Goal: Task Accomplishment & Management: Complete application form

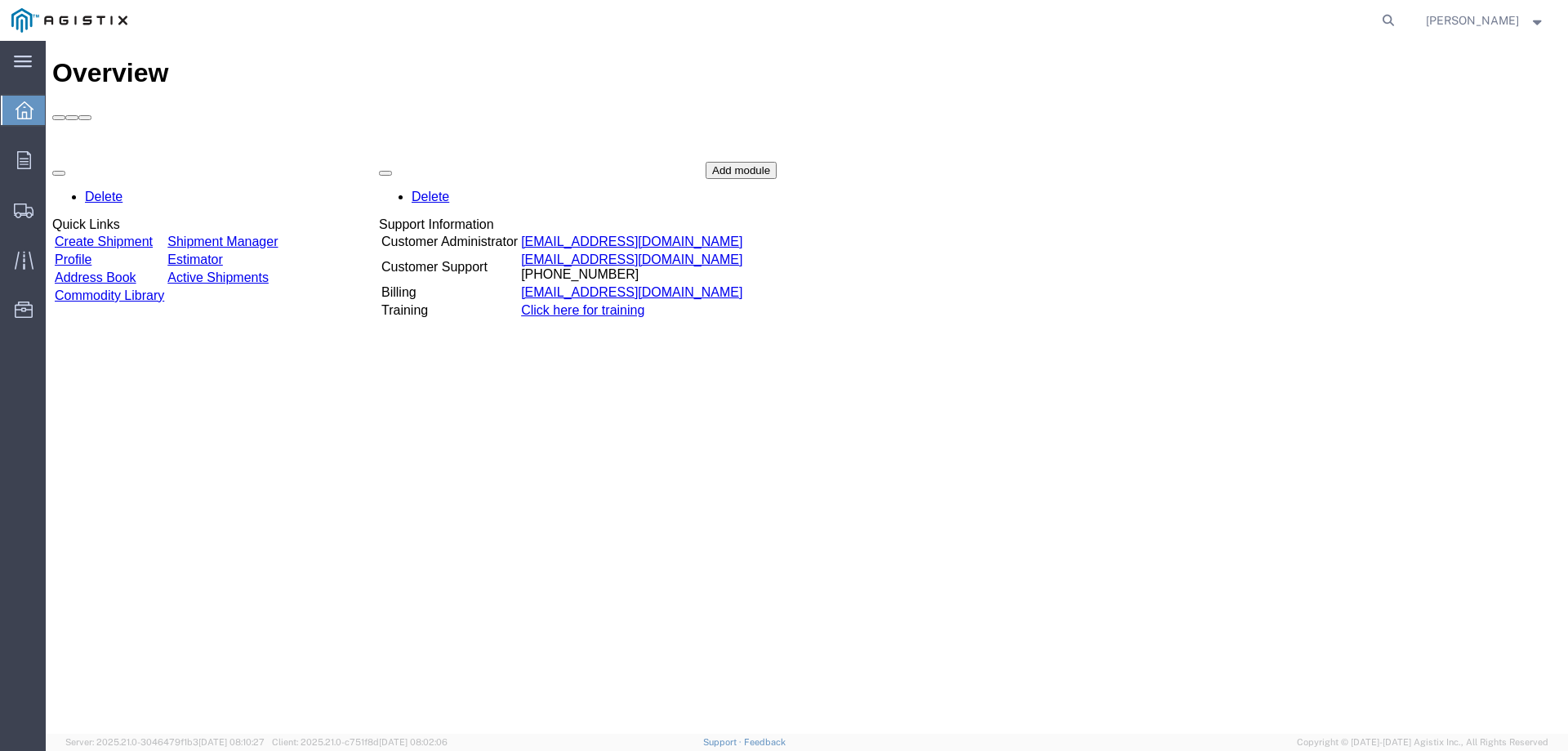
click at [153, 234] on link "Create Shipment" at bounding box center [104, 241] width 98 height 14
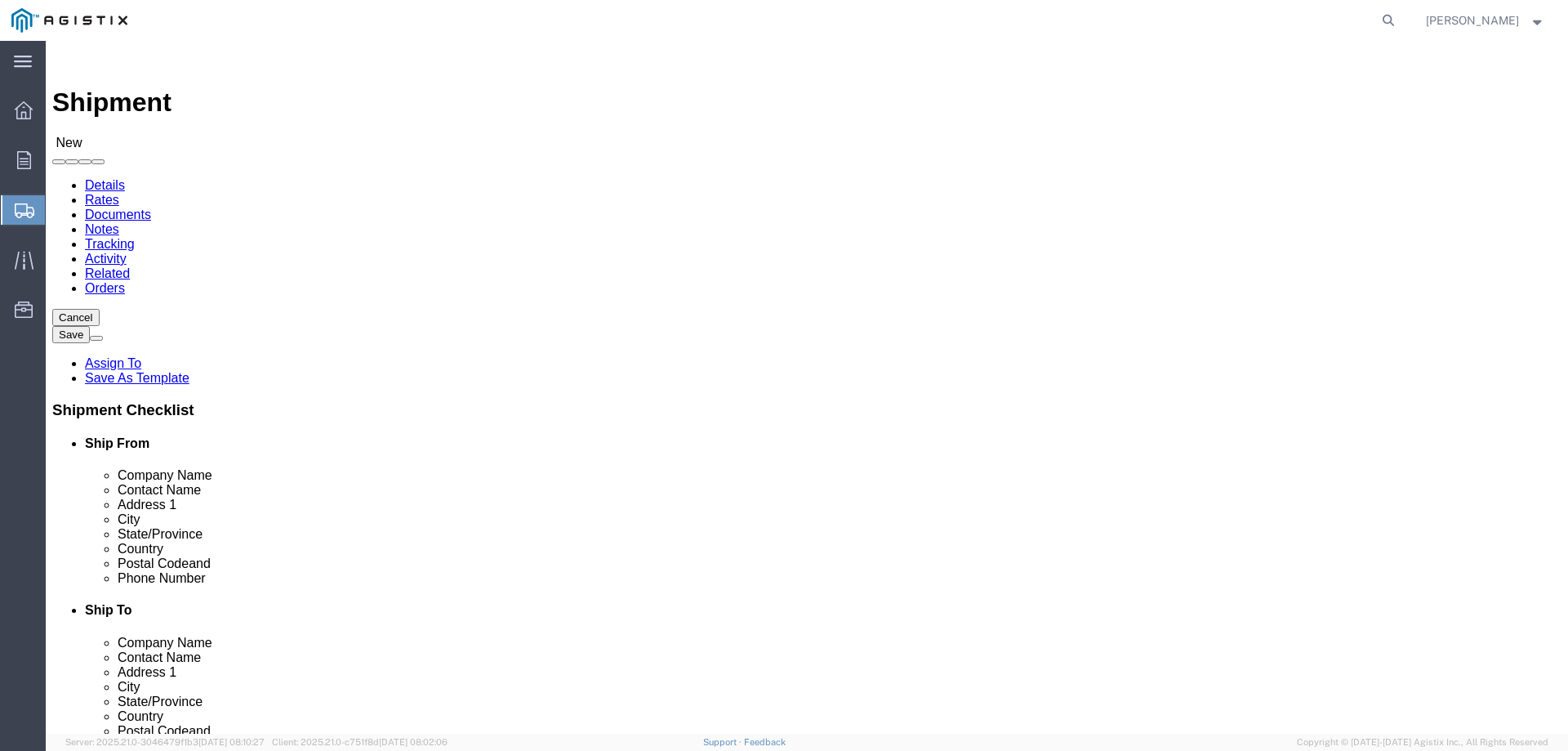
select select
click select "Select PG&E Southern States LLC"
select select "9596"
click select "Select PG&E Southern States LLC"
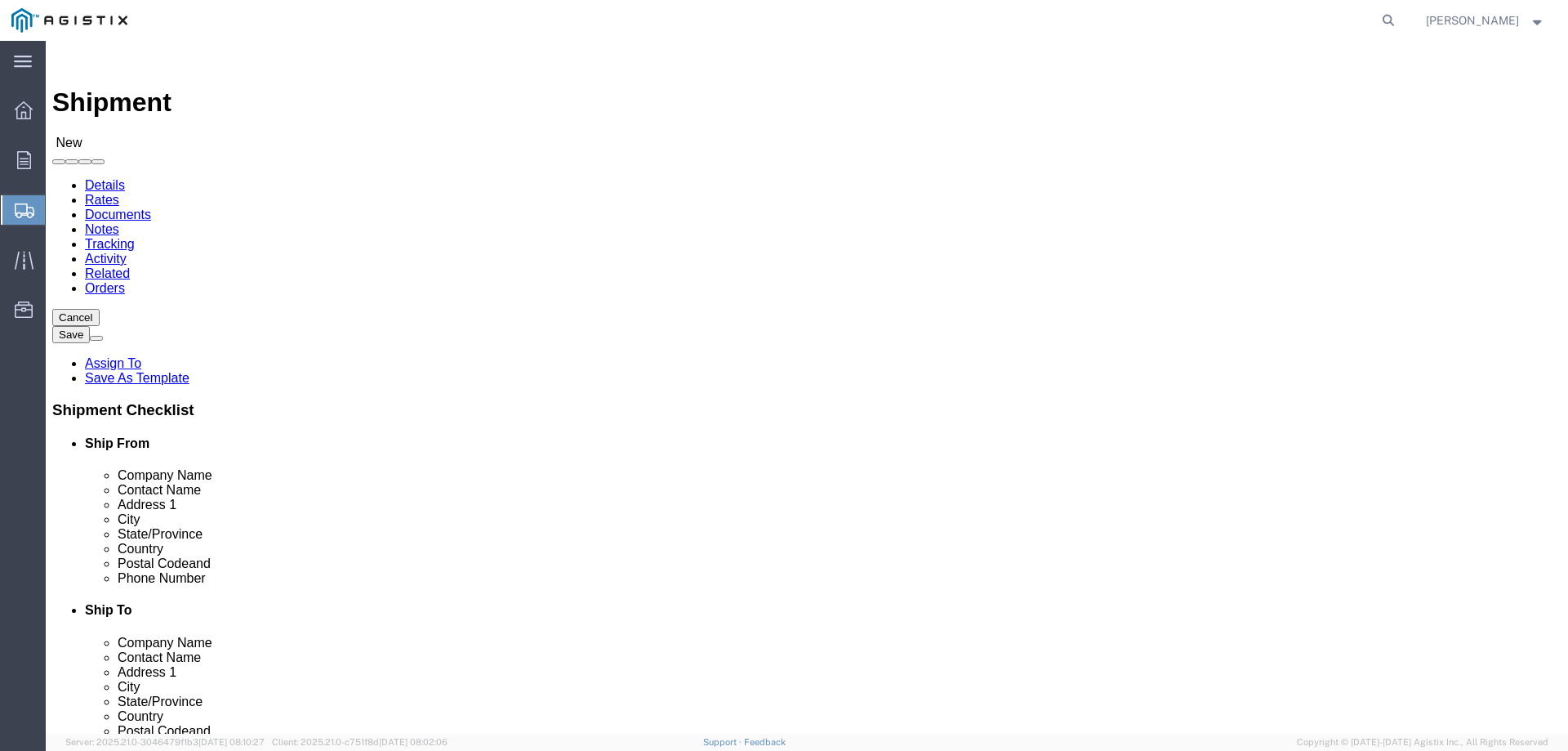
select select "PURCHORD"
select select
drag, startPoint x: 936, startPoint y: 244, endPoint x: 966, endPoint y: 245, distance: 30.0
click select "Select All Others Fremont DC Fresno DC Wheatland DC"
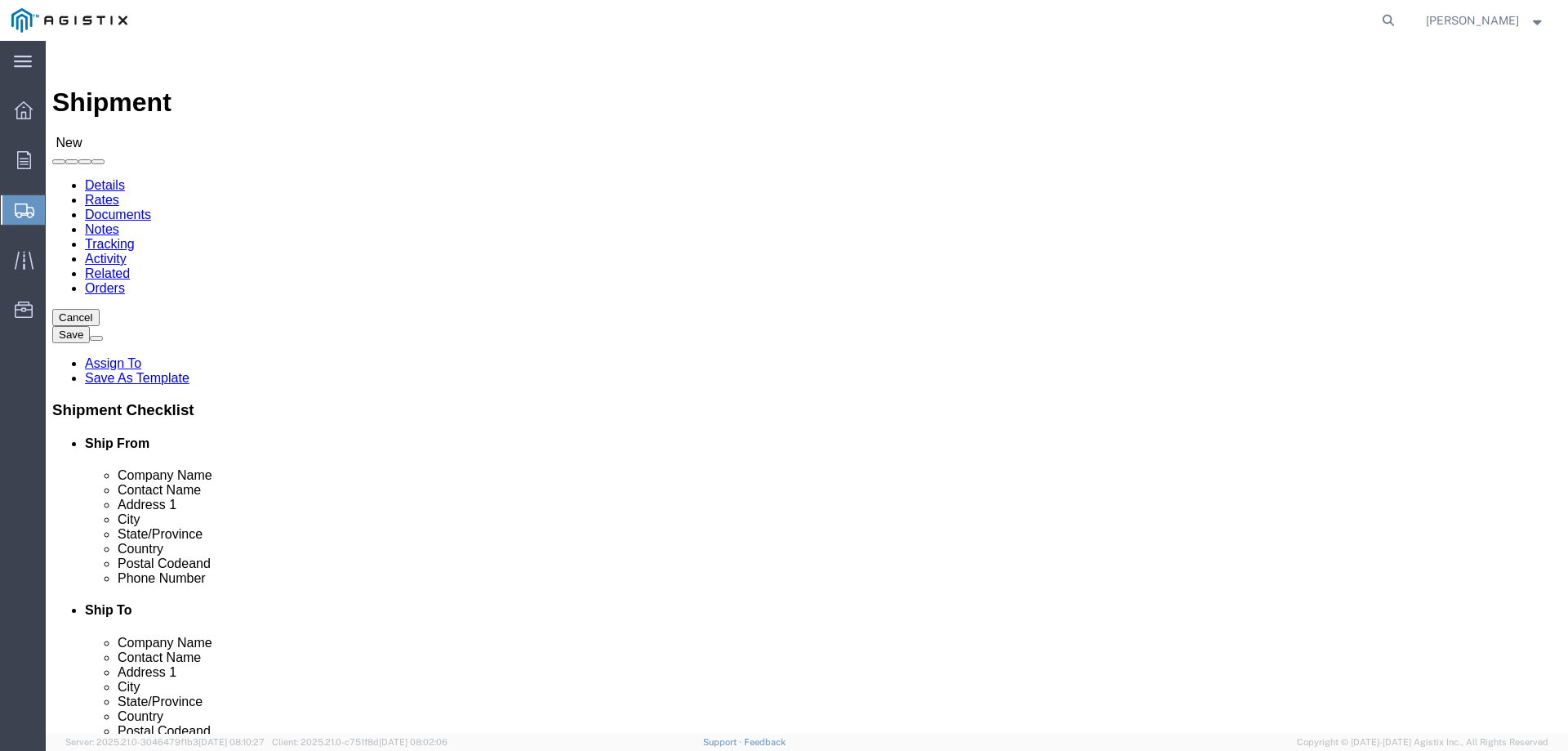
select select "19740"
click select "Select All Others Fremont DC Fresno DC Wheatland DC"
click input "text"
type input "S"
click p "- SOUTHERN STATES LLC - (CASEY GRIGLEY) 30 GEORGIA AVE, HAMPTON, GA 30228, US"
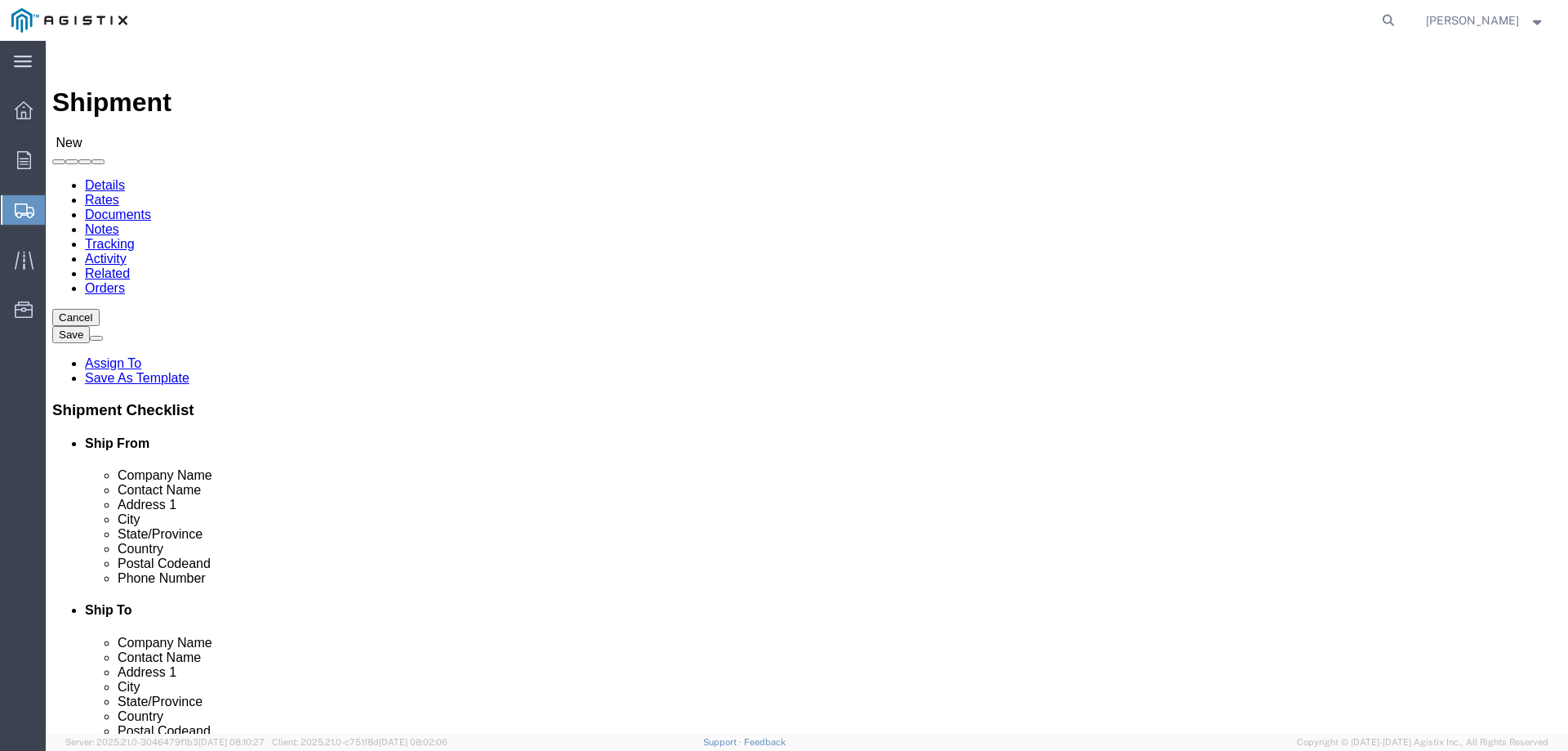
select select
type input "SOUTHERN STATES LLC"
type input "CASEY GRIGLEY"
type input "30 GEORGIA AVE"
type input "HAMPTON"
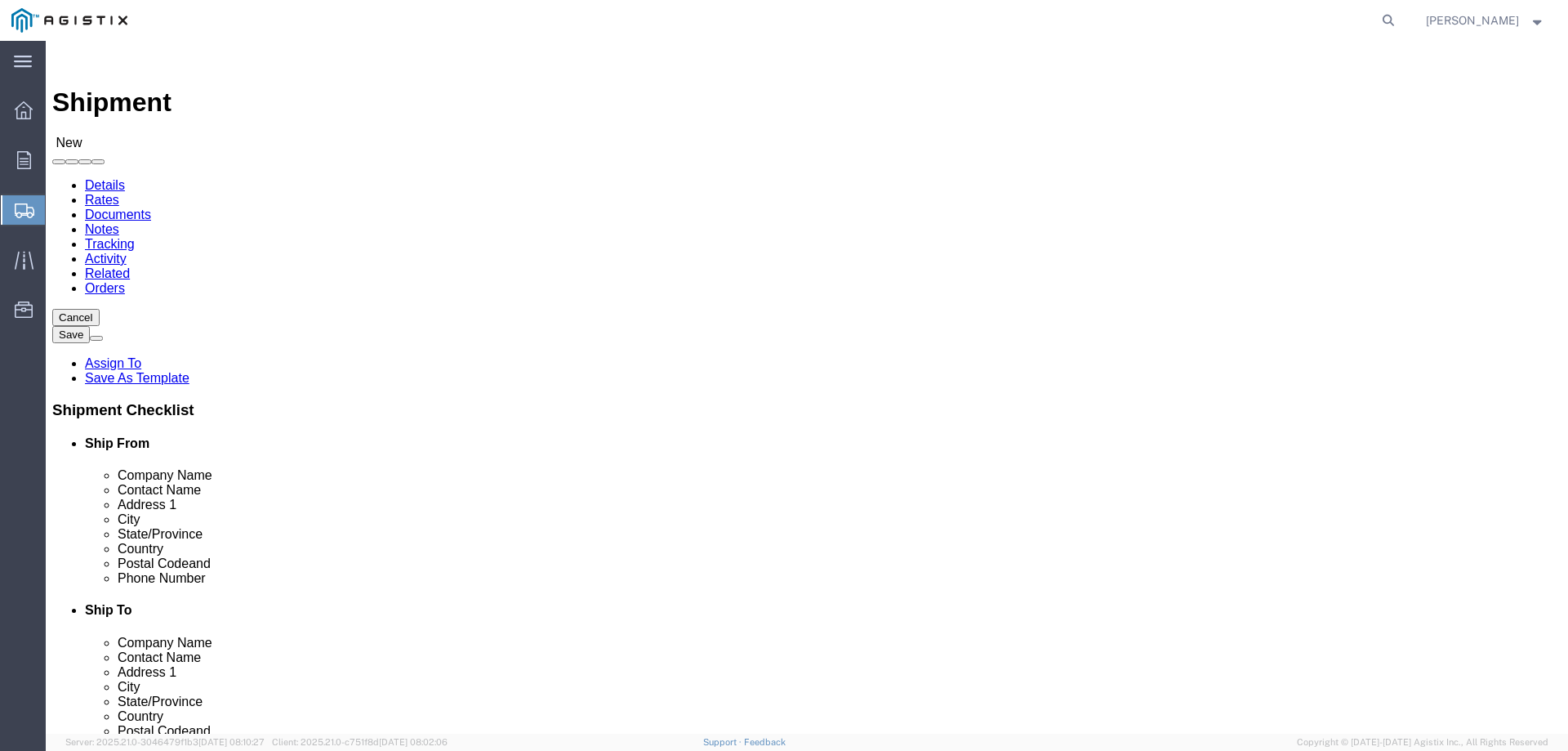
type input "30228"
type input "770-946-4562"
type input "c.grigley@southernstatesllc.com"
checkbox input "true"
select select "GA"
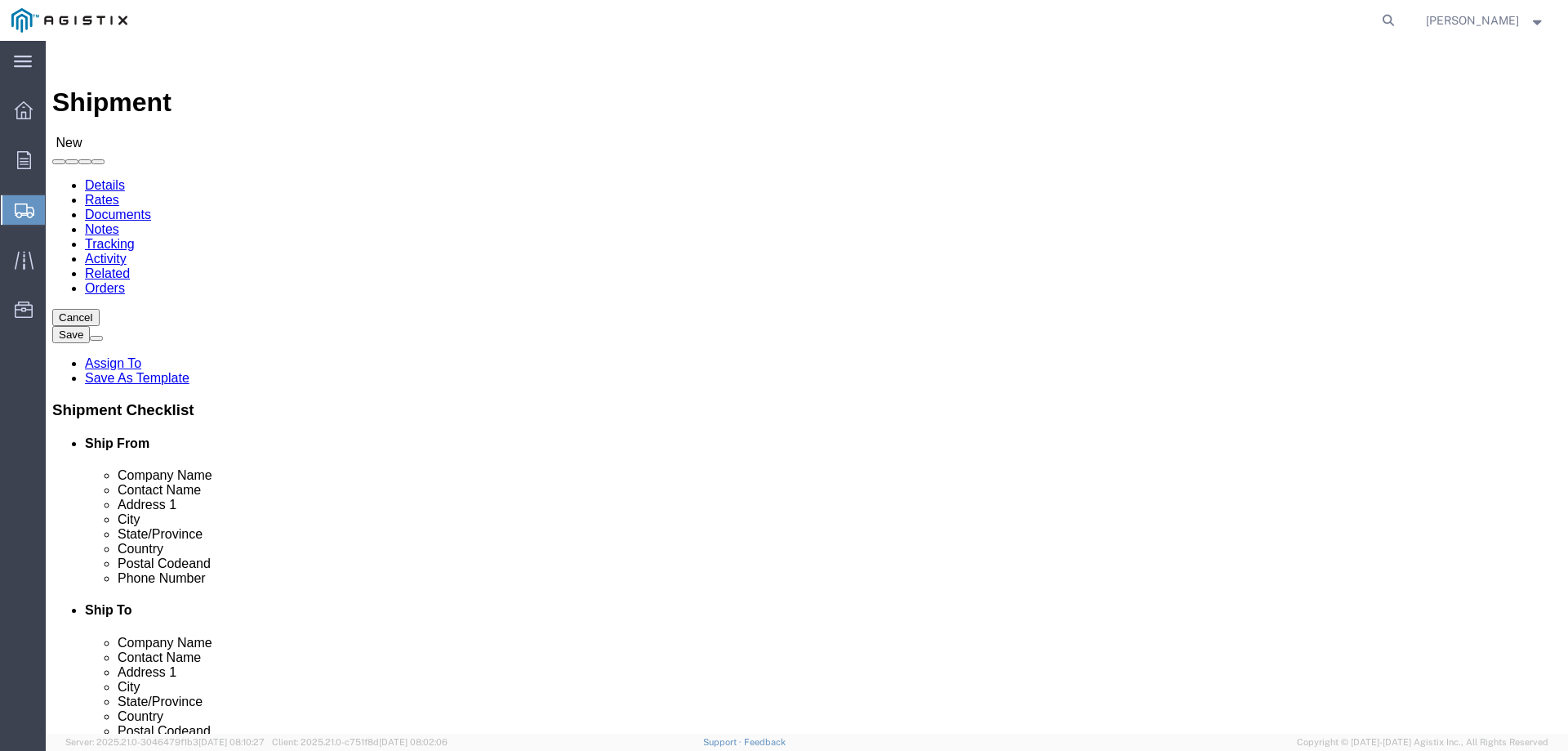
type input "SOUTHERN STATES LLC"
drag, startPoint x: 327, startPoint y: 477, endPoint x: 204, endPoint y: 479, distance: 123.0
click div "Contact Name CASEY GRIGLEY"
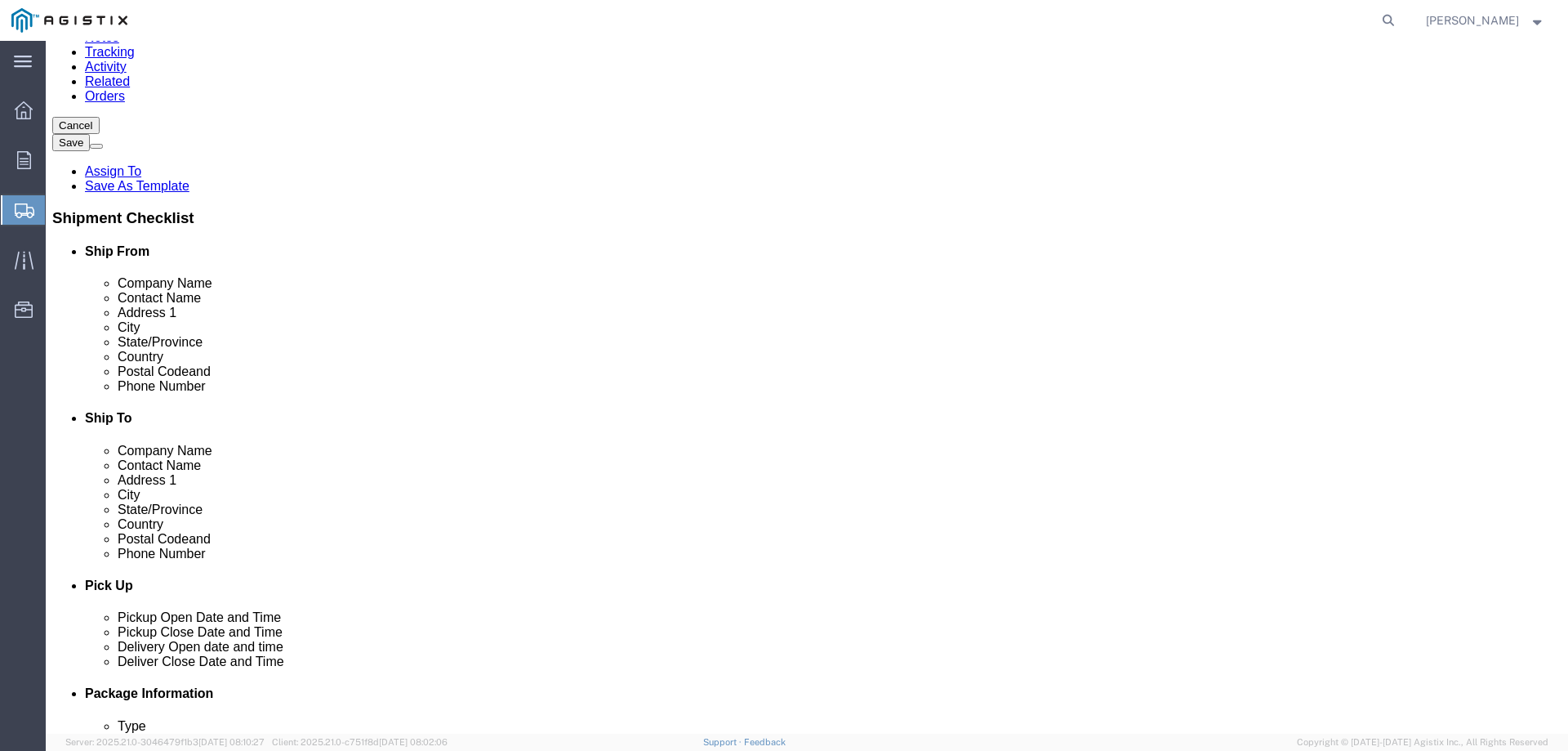
scroll to position [245, 0]
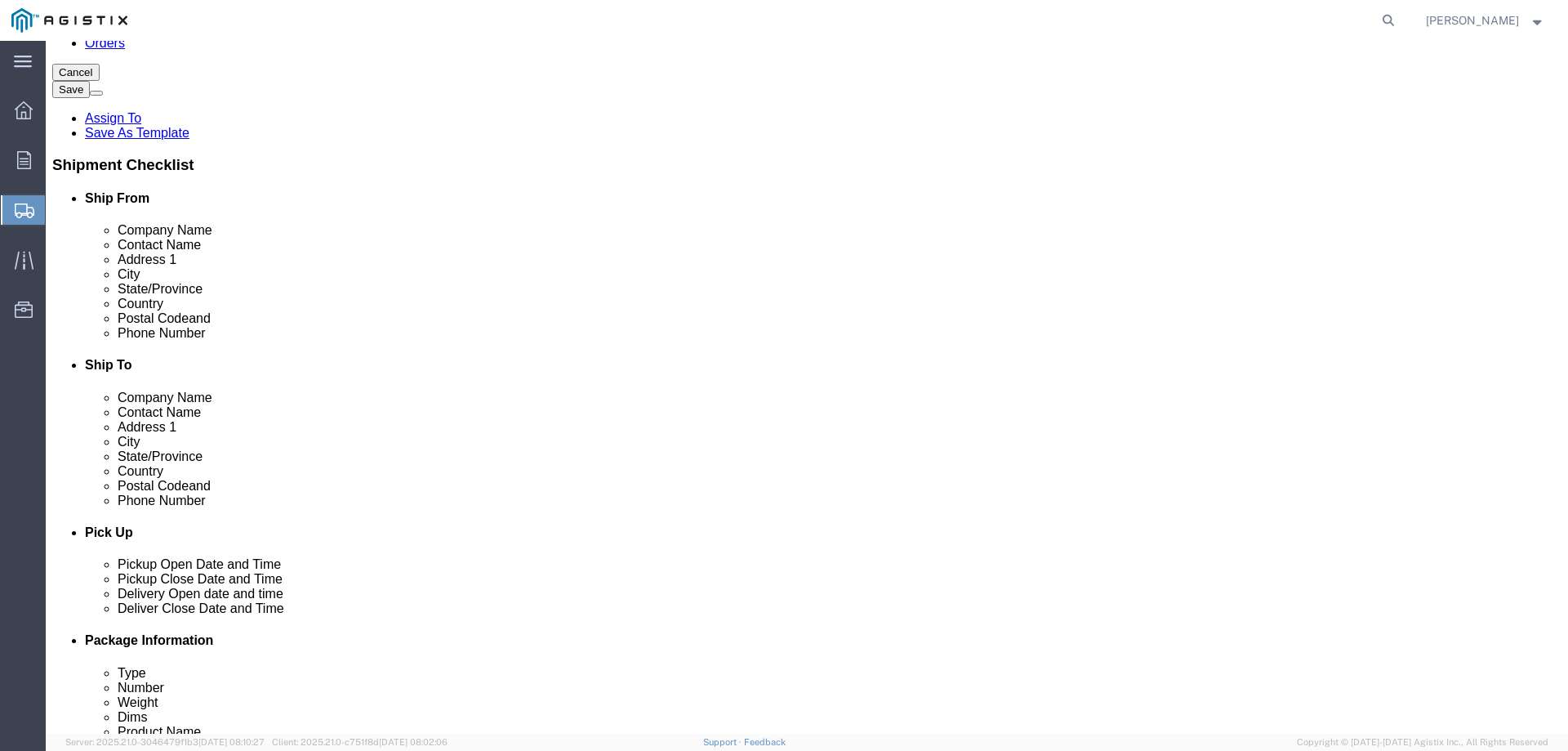
type input "SOLA COLLINS"
drag, startPoint x: 415, startPoint y: 479, endPoint x: 198, endPoint y: 439, distance: 220.7
click div "Location My Profile Location (OBSOLETE) BURNEY SC - GC TRAILER (OBSOLETE) BURNE…"
type input "S.COLLINS@SOUTHERNSTATESLLC.COM"
click input "text"
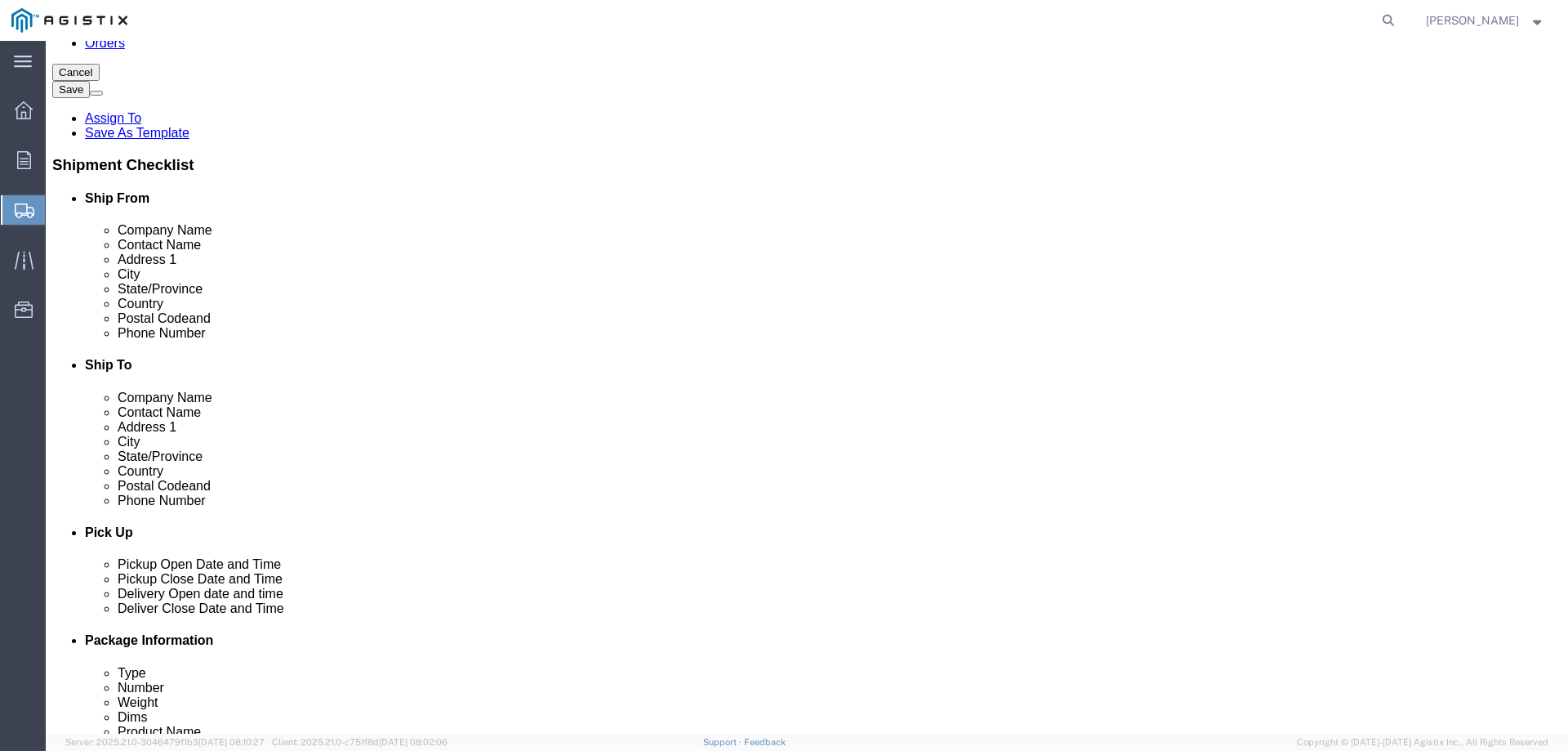
paste input "PACIFIC GAS & ELECTRIC CO"
type input "PACIFIC GAS & ELECTRIC CO"
click input "text"
paste input "David Maxon"
type input "David Maxon"
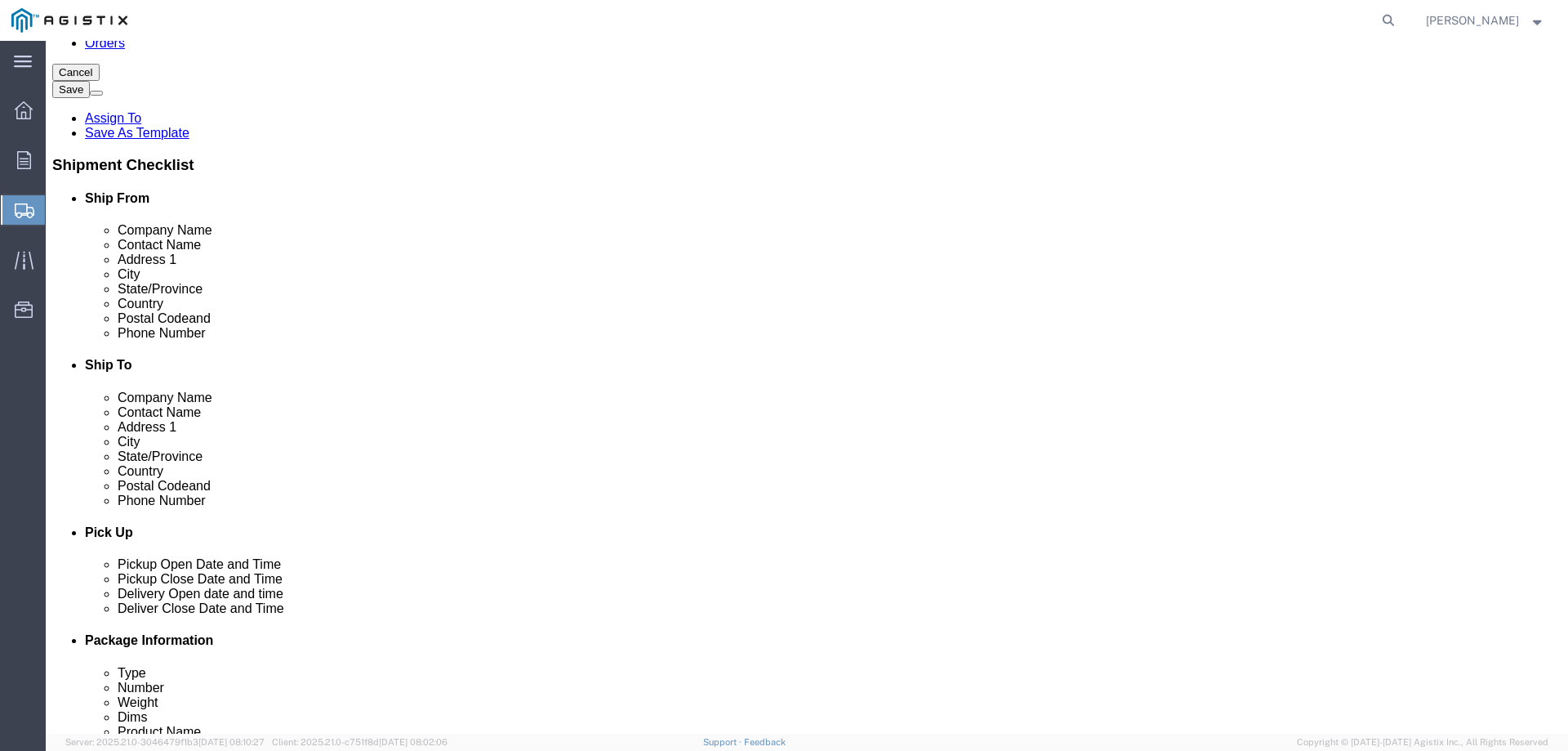
click input "text"
paste input "5221 QUINN ROAD"
type input "5221 QUINN ROAD"
select select
click input "text"
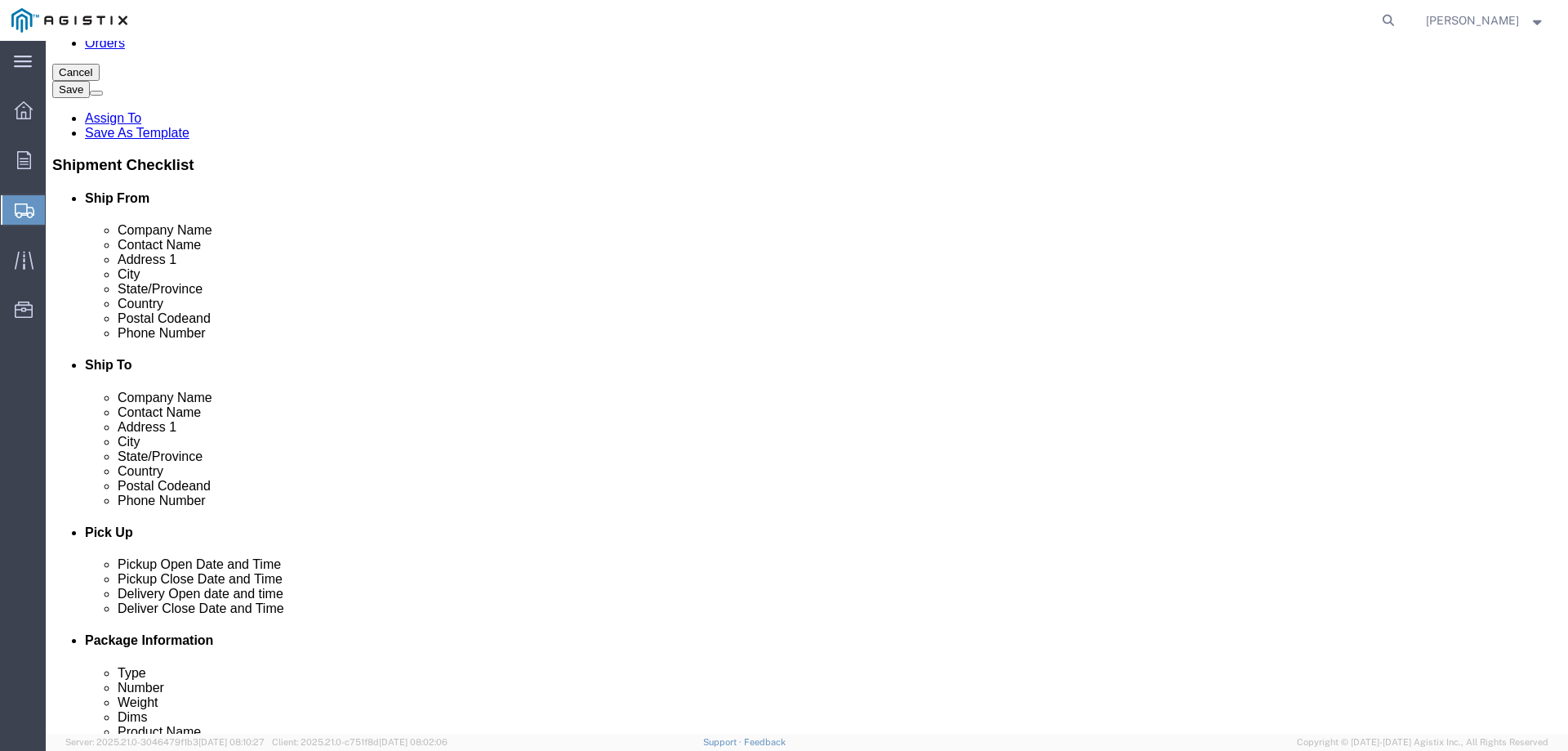
paste input "VACAVILLE"
type input "VACAVILLE"
click label "City"
select select
select select "CA"
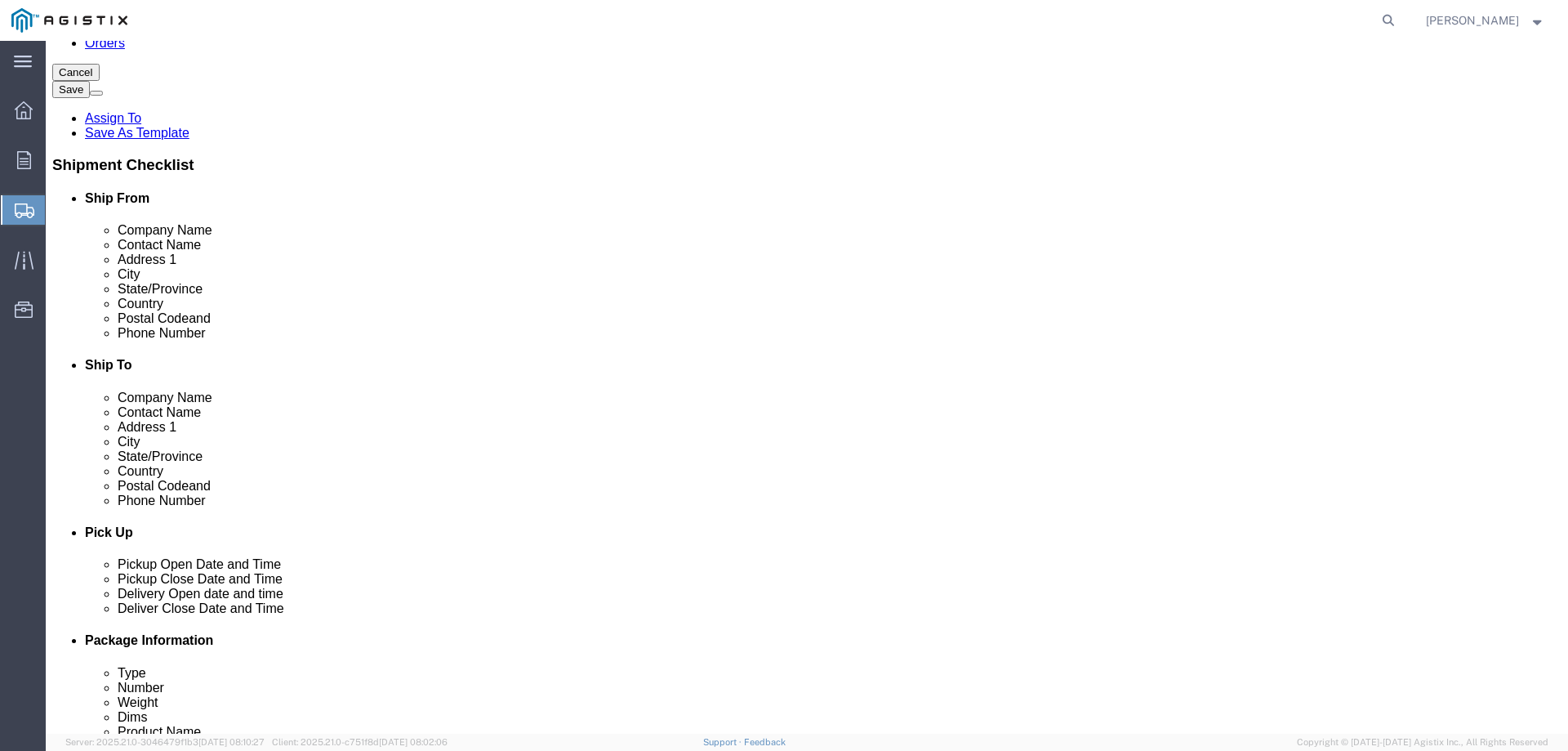
click div "Location My Profile Location (OBSOLETE) BURNEY SC - GC TRAILER (OBSOLETE) BURNE…"
drag, startPoint x: 828, startPoint y: 421, endPoint x: 748, endPoint y: 433, distance: 80.9
click div "Postal Code"
type input "95688"
select select
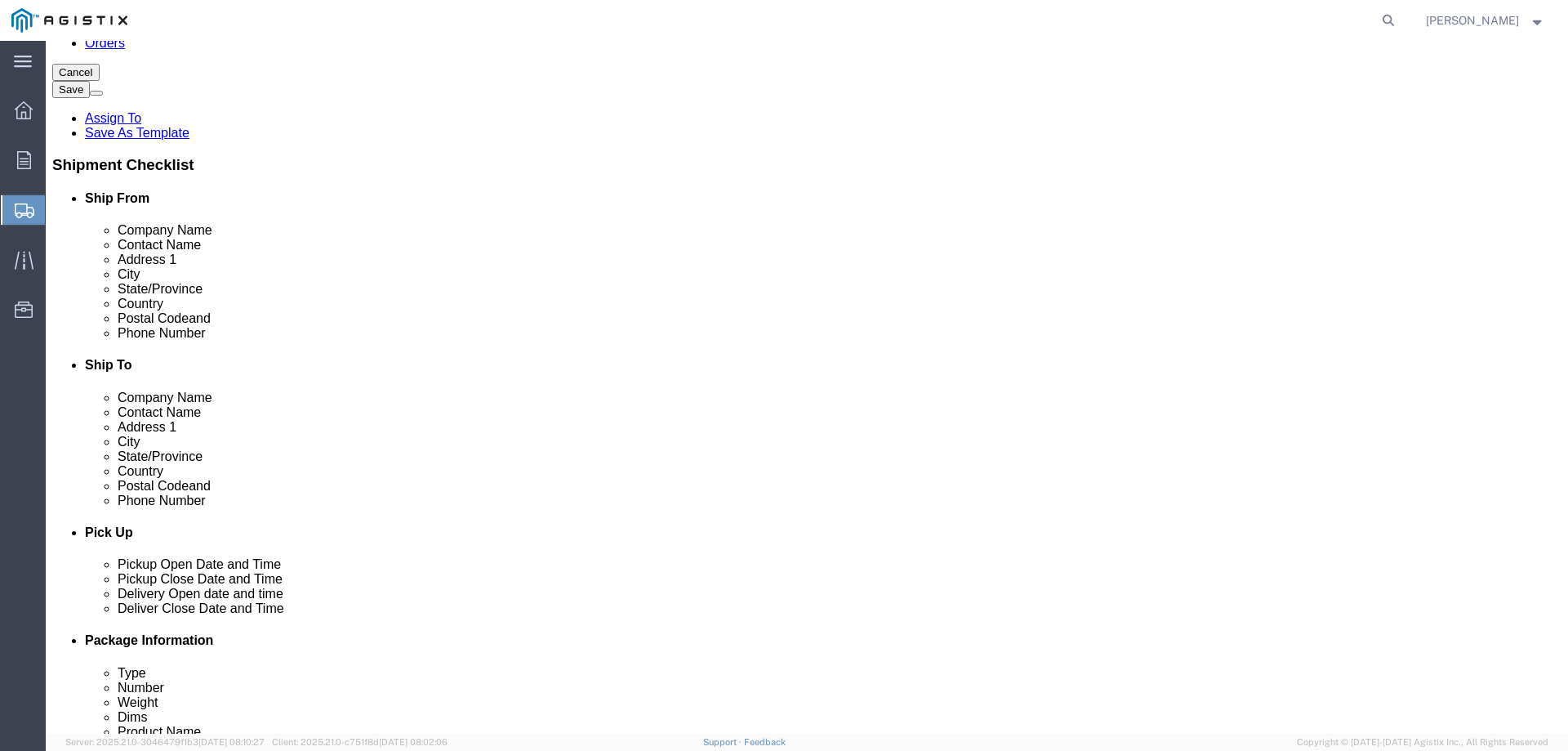
click input "text"
paste input "707-273-2992"
type input "707-273-2992"
click label "State/Province"
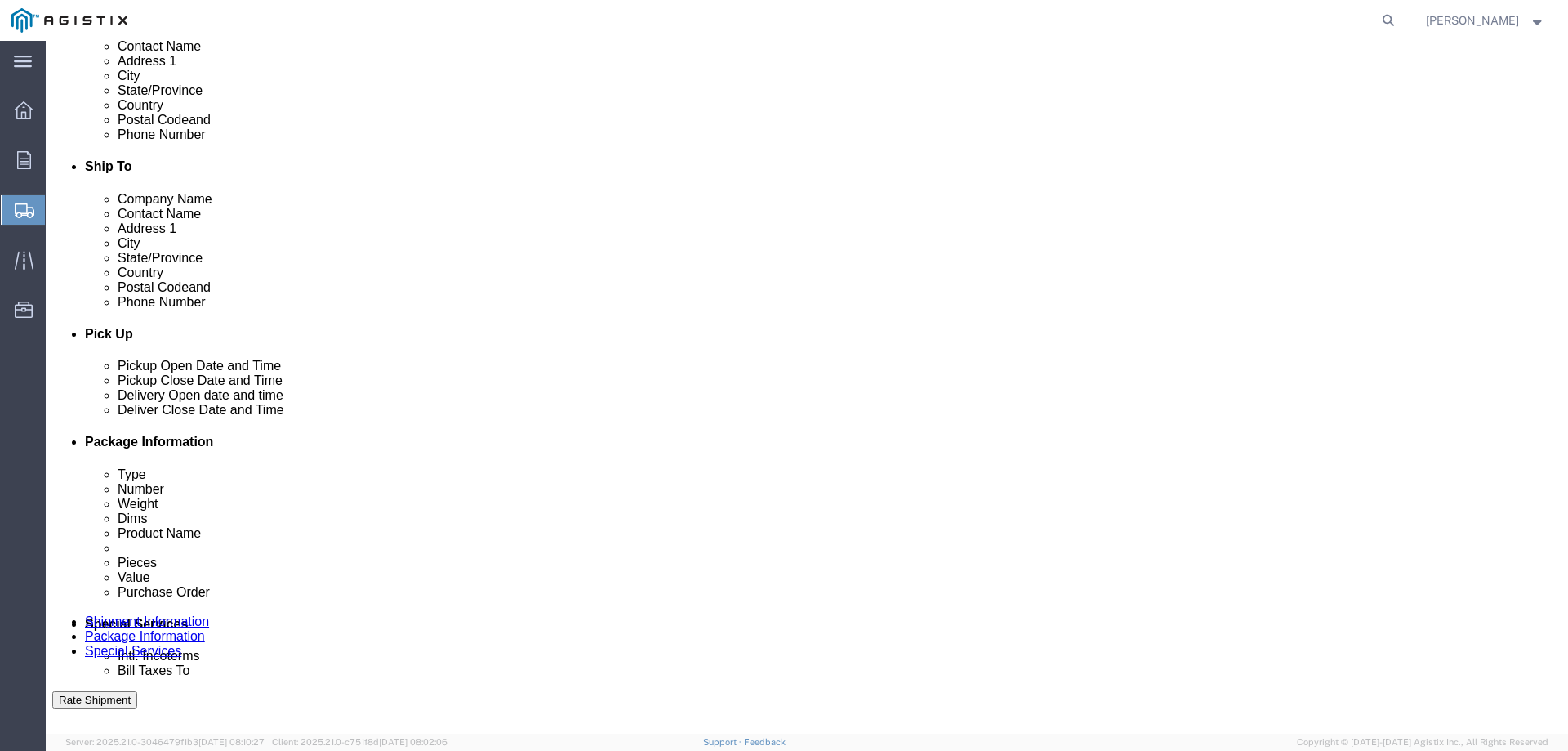
scroll to position [490, 0]
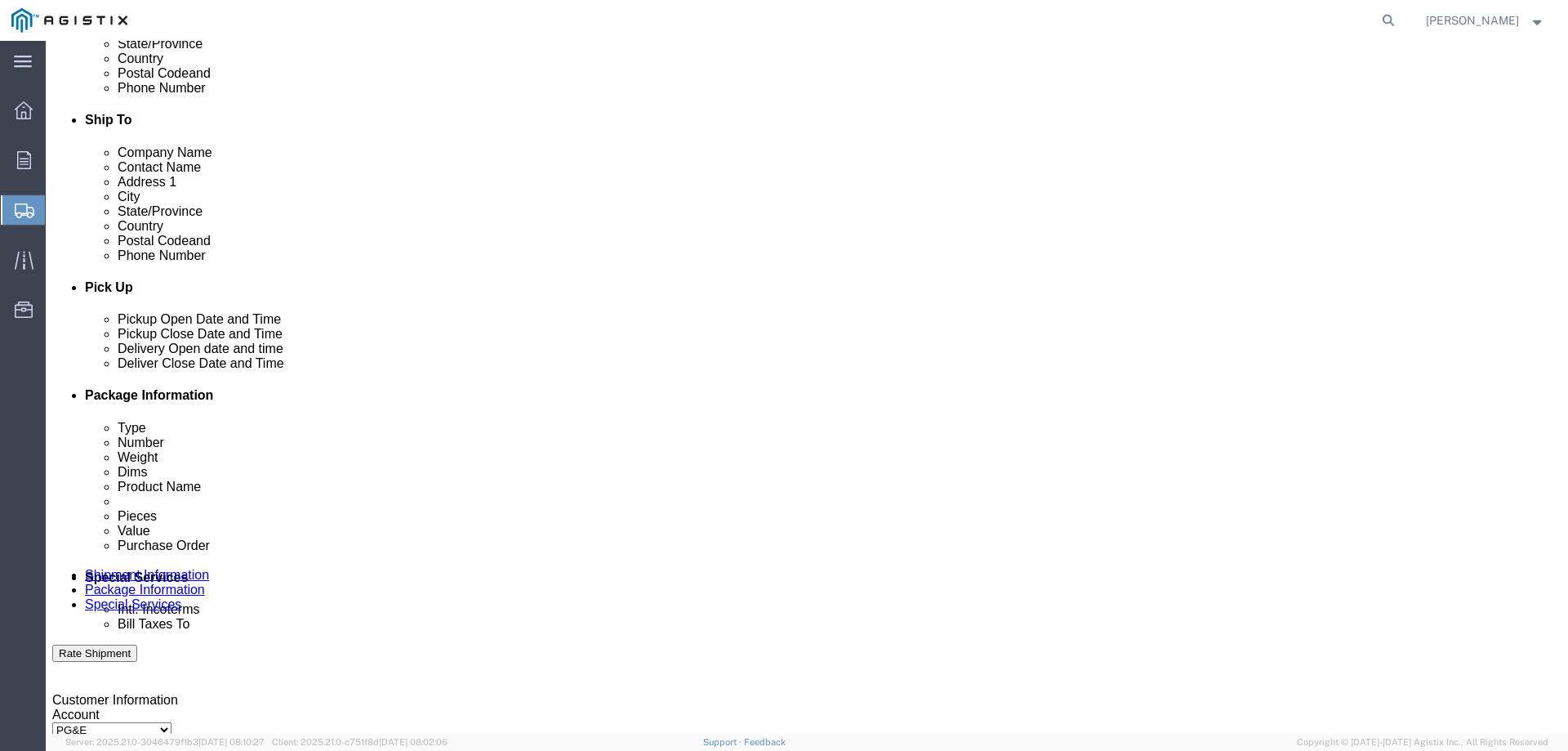
click div "Oct 11 2025 10:00 AM"
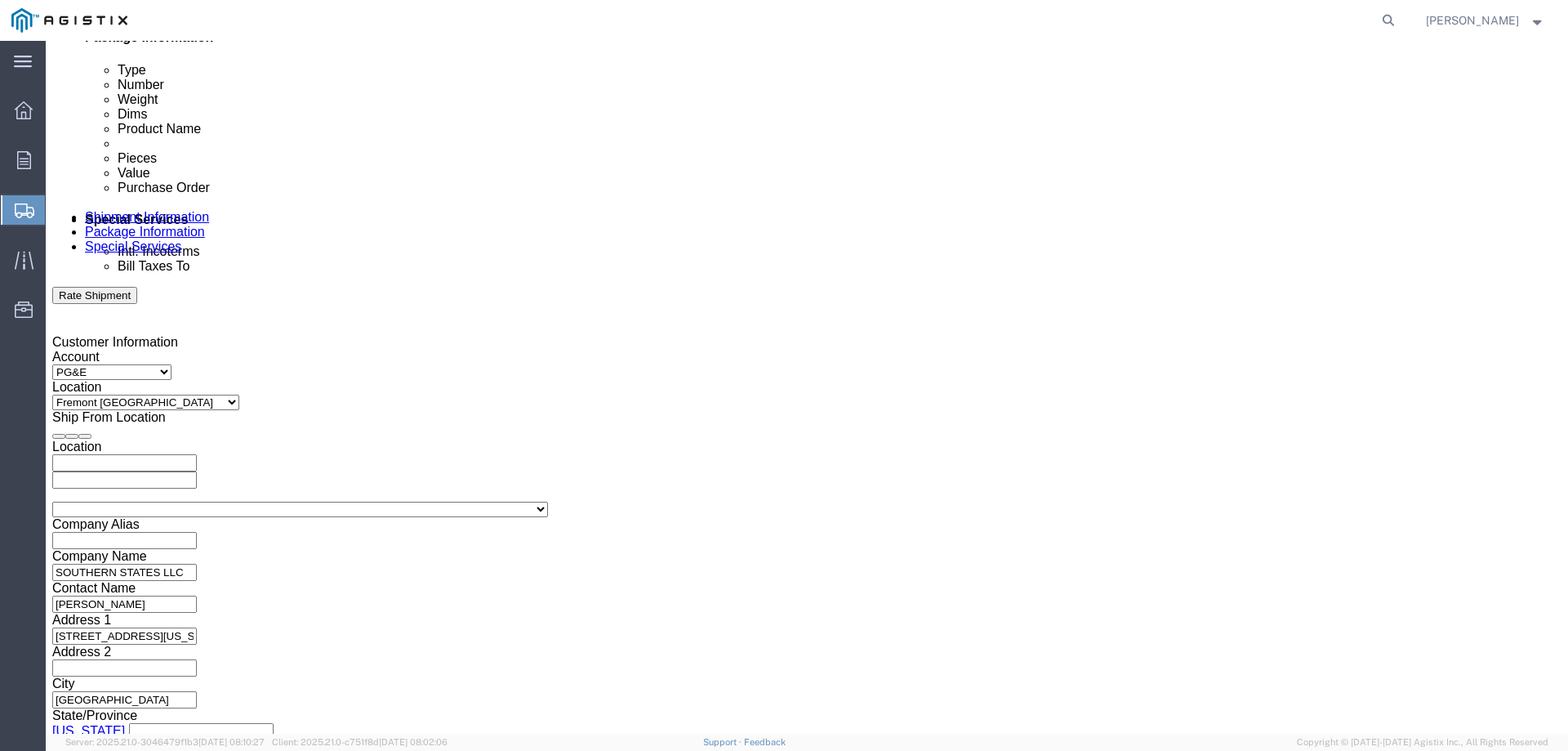
click input "10:00 AM"
type input "8:00 AM"
click button "Apply"
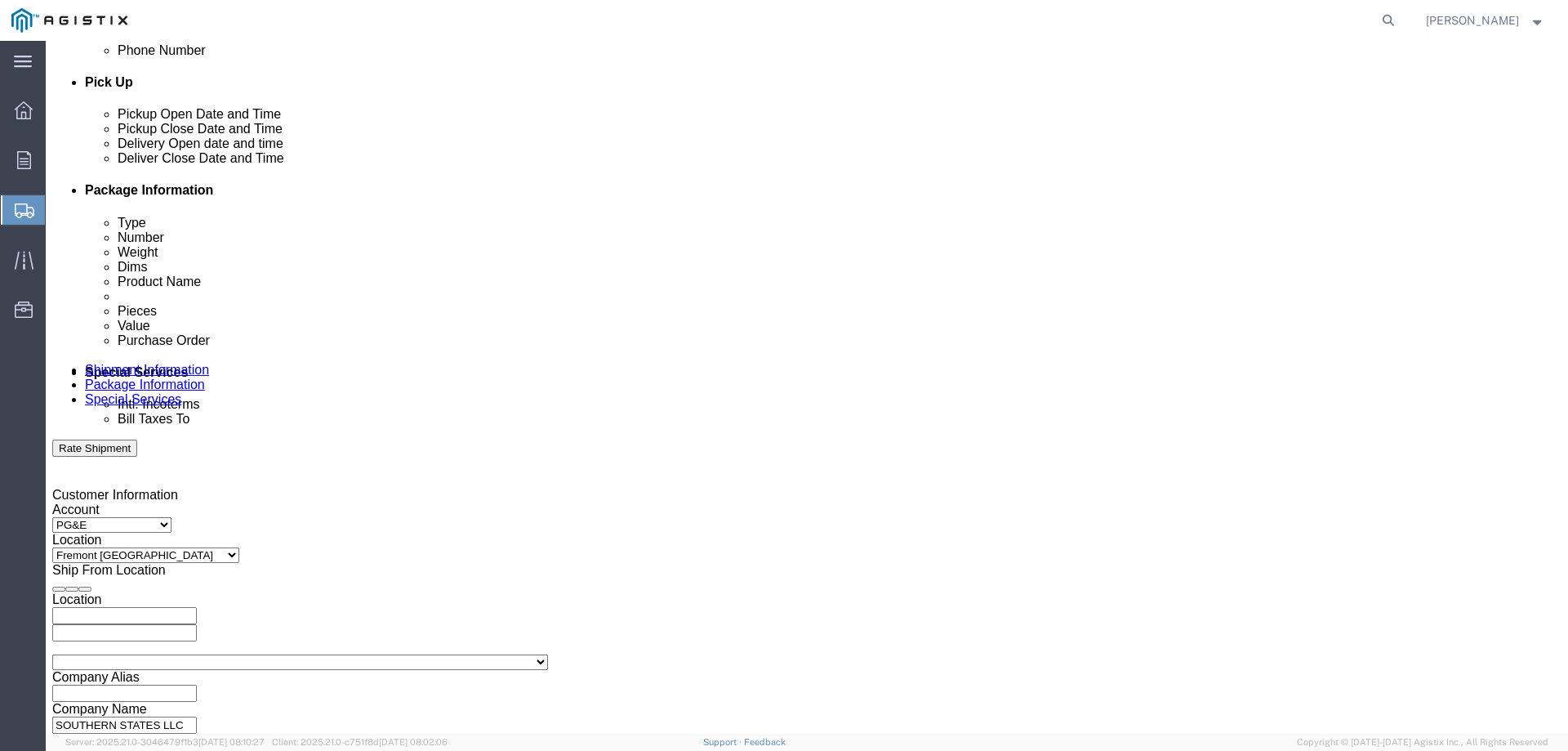
scroll to position [685, 0]
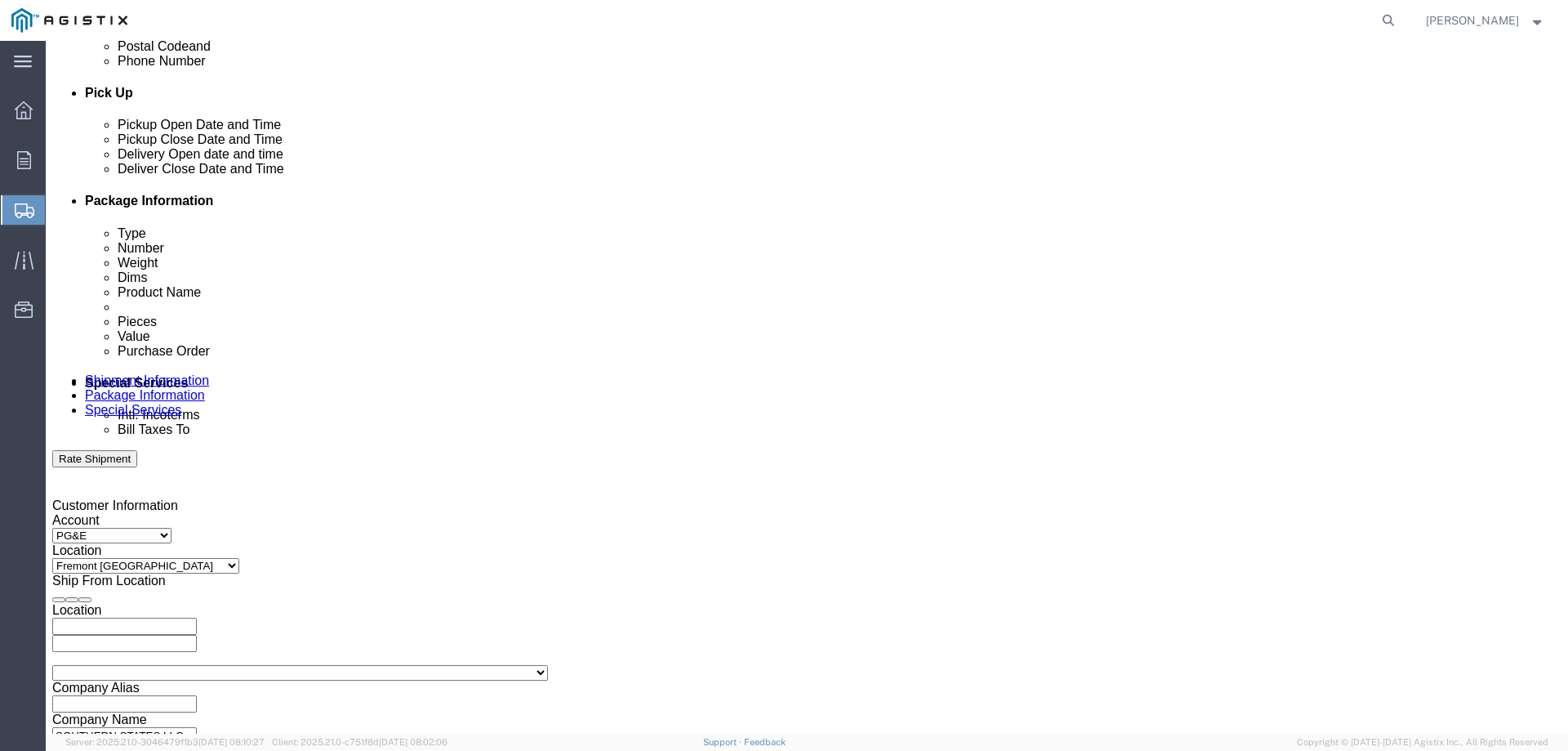
click div "Oct 13 2025 9:00 AM"
type input "4:00 PM"
click button "Apply"
click div
click input "5:00 PM"
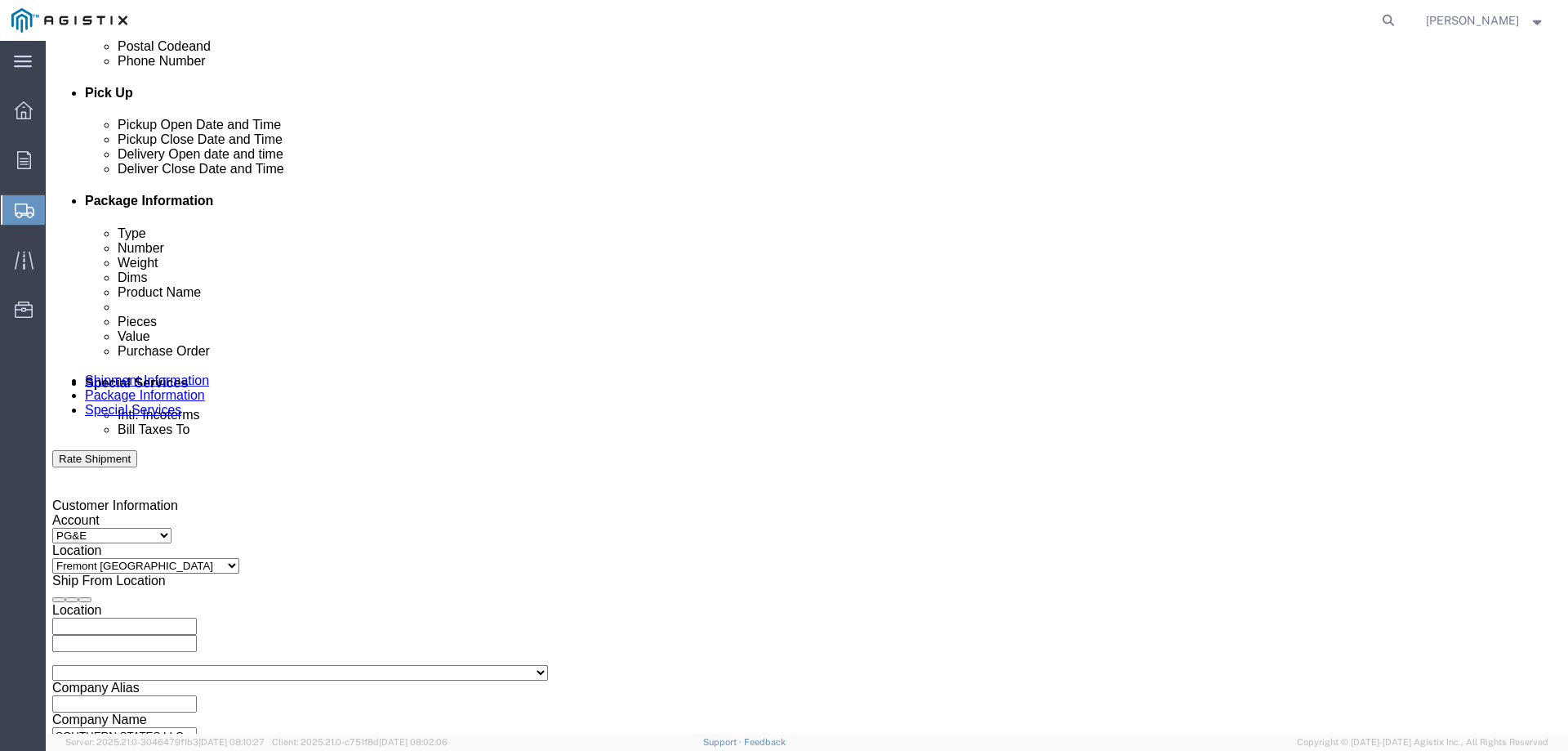
type input "8:00 AM"
drag, startPoint x: 810, startPoint y: 597, endPoint x: 814, endPoint y: 588, distance: 9.8
click button "Apply"
click div
click input "9:00 AM"
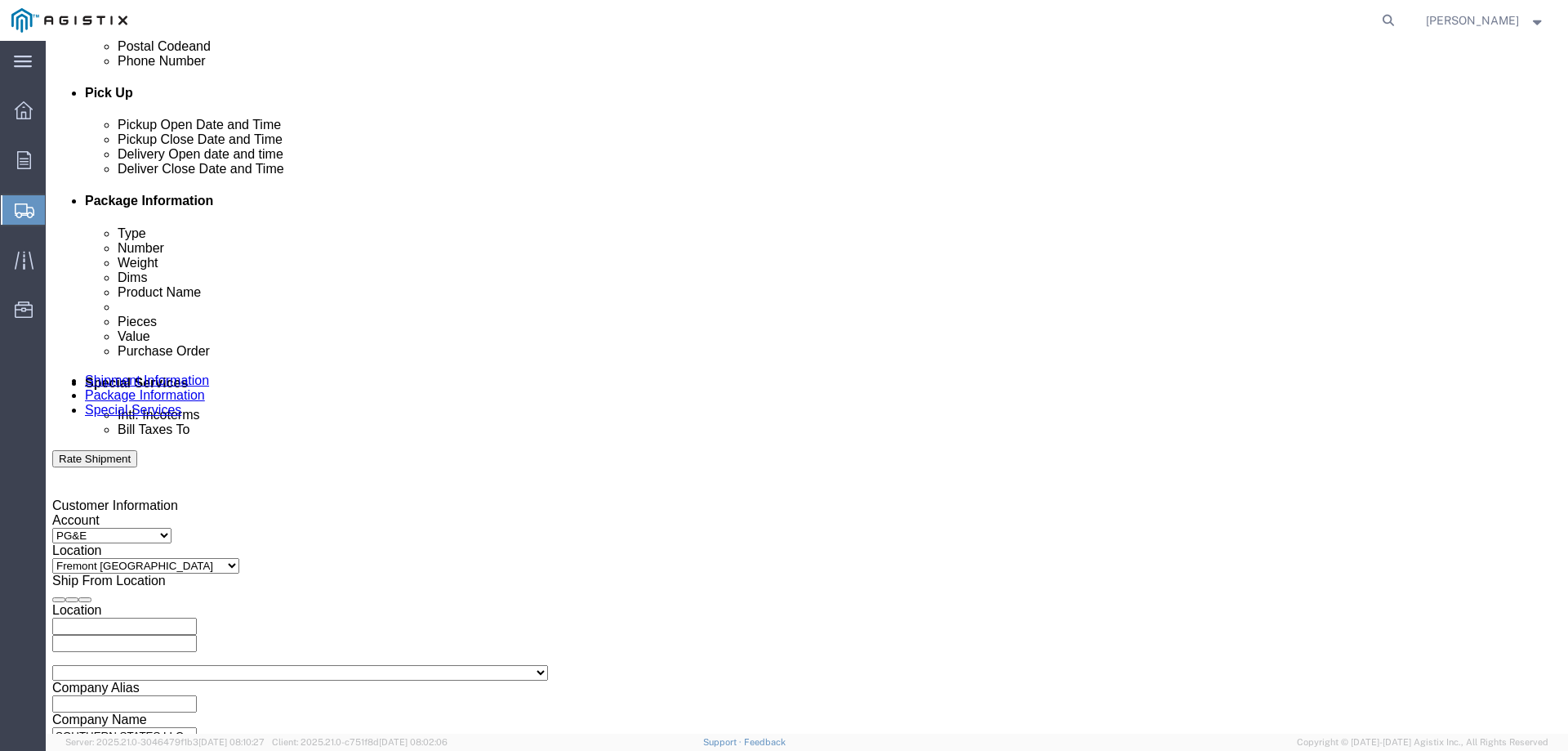
type input "12:00 PM"
click button "Apply"
click input "text"
paste input "2701250297"
type input "2701250297"
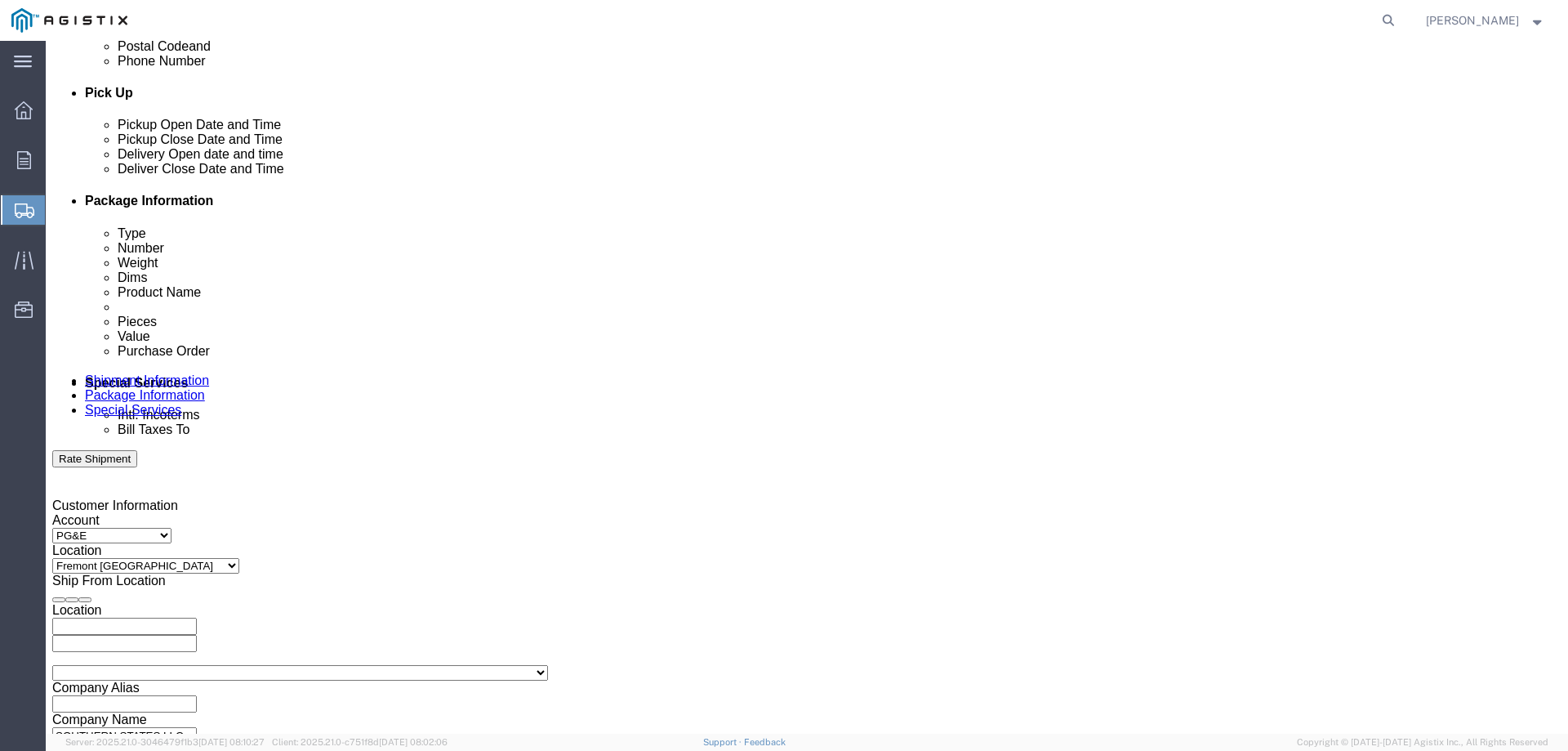
click select "Select Account Type Activity ID Airline Appointment Number ASN Batch Request # …"
select select "JOBNUM"
click select "Select Account Type Activity ID Airline Appointment Number ASN Batch Request # …"
click input "text"
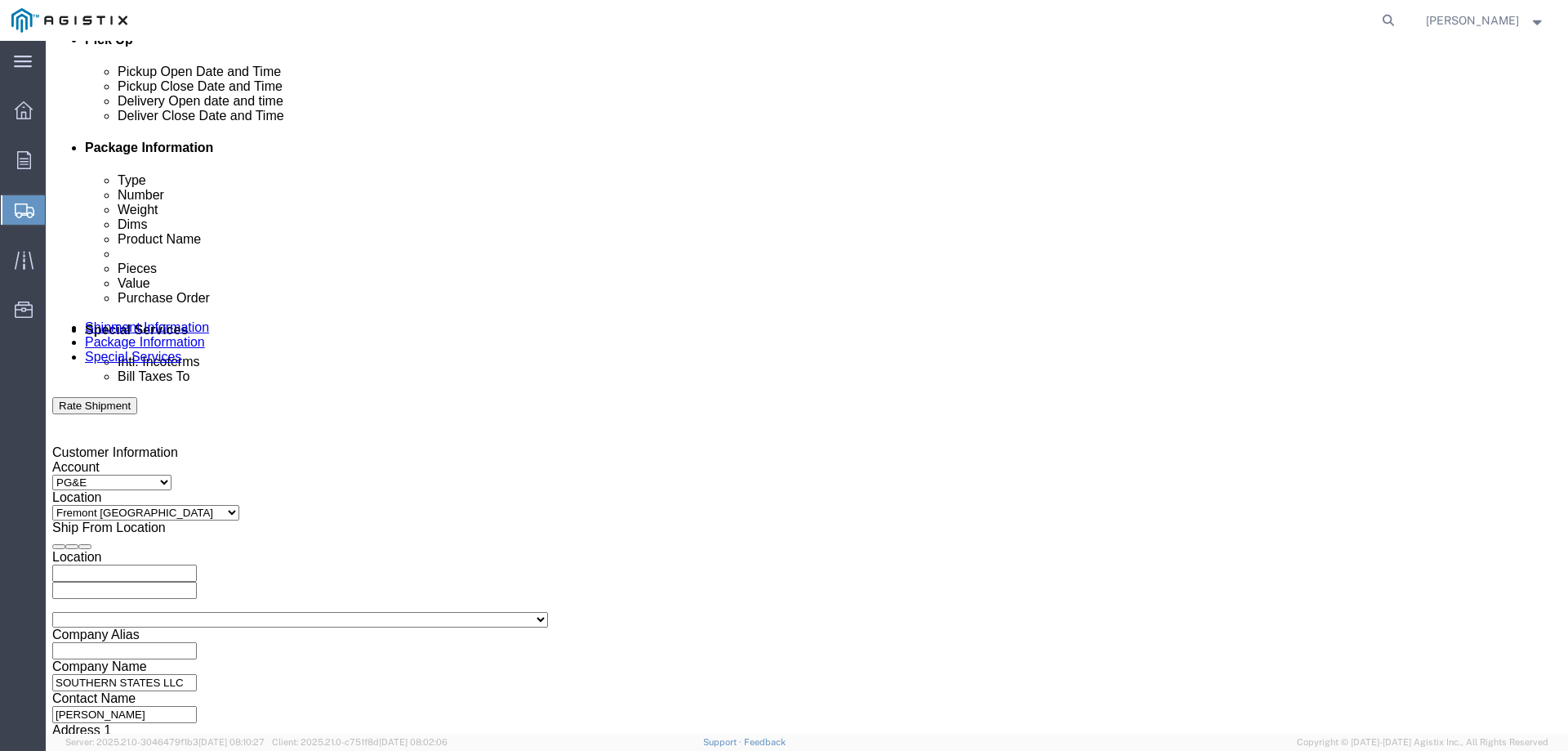
scroll to position [766, 0]
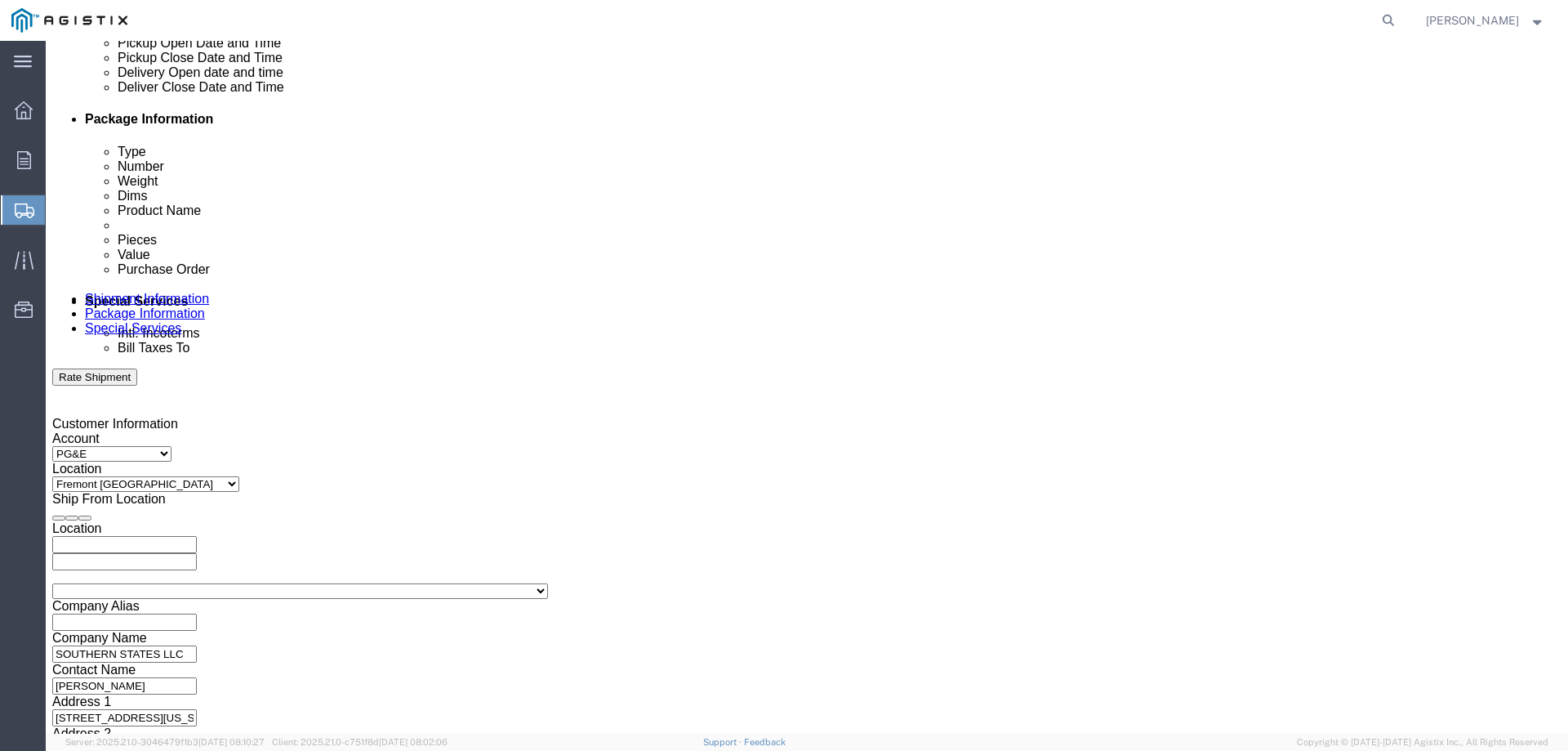
type input "819035"
click select "Select Air Less than Truckload Multi-Leg Ocean Freight Rail Small Parcel Truckl…"
click div "Shipping Mode (Optional)"
click select "Select Air Less than Truckload Multi-Leg Ocean Freight Rail Small Parcel Truckl…"
select select "SMAL"
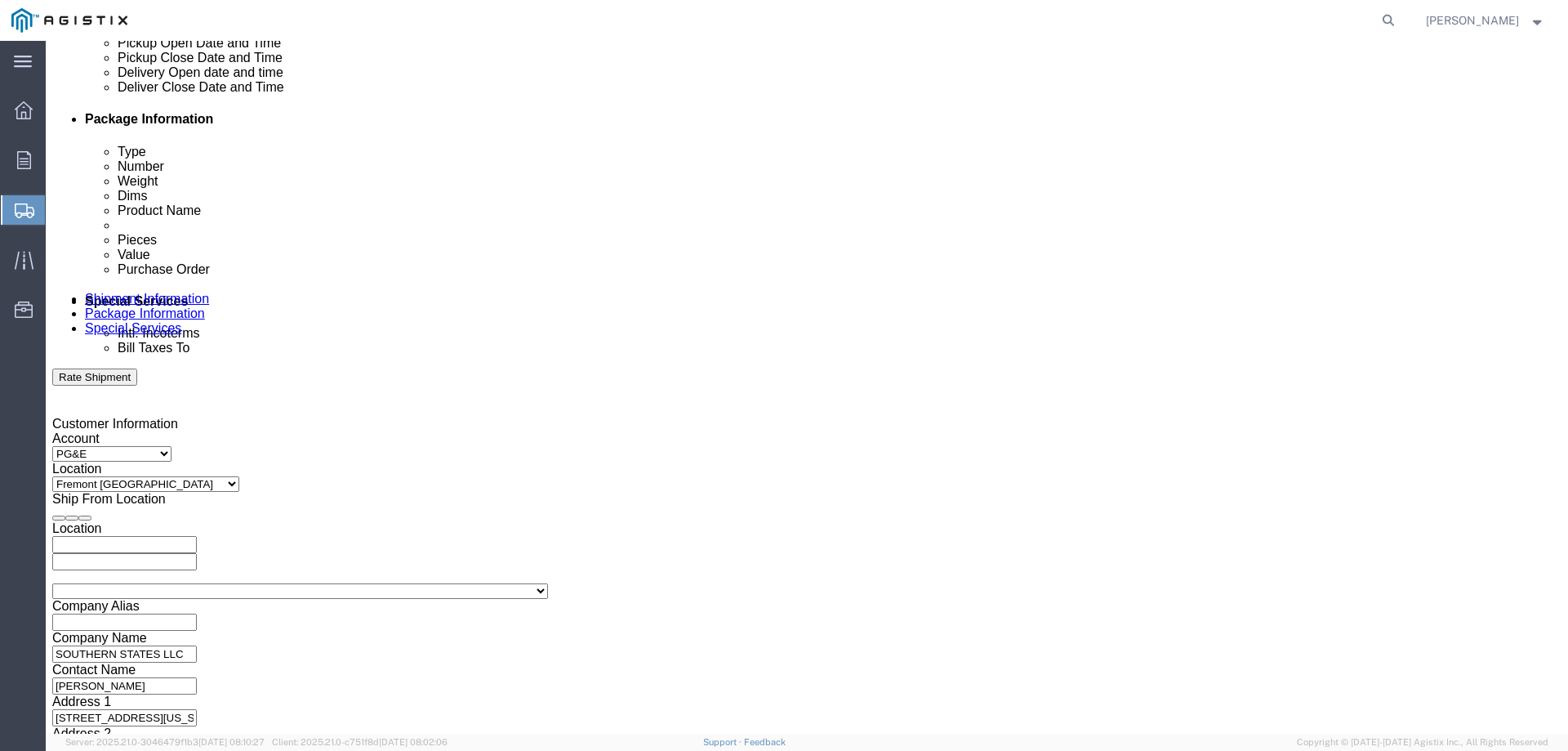
click select "Select Air Less than Truckload Multi-Leg Ocean Freight Rail Small Parcel Truckl…"
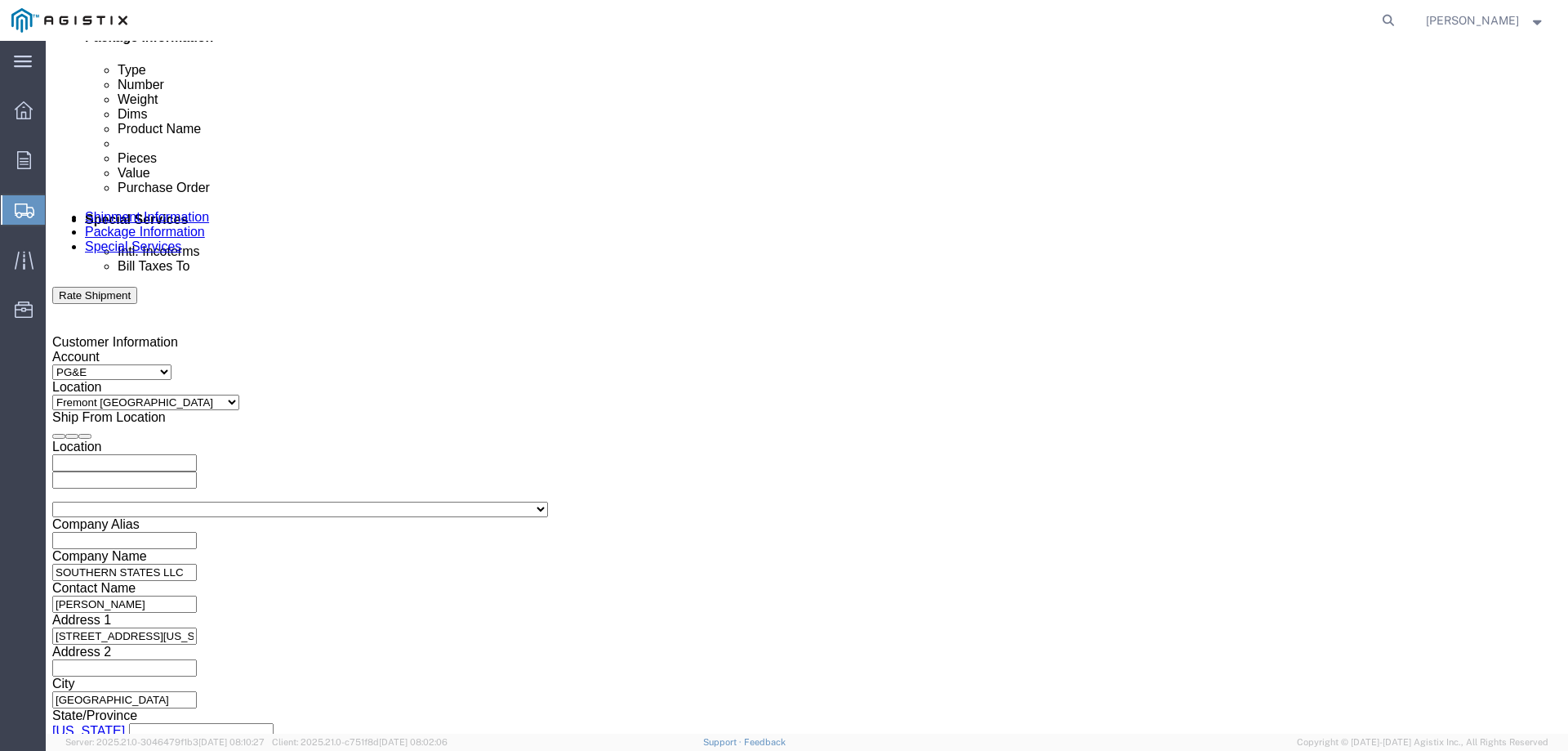
click button "Continue"
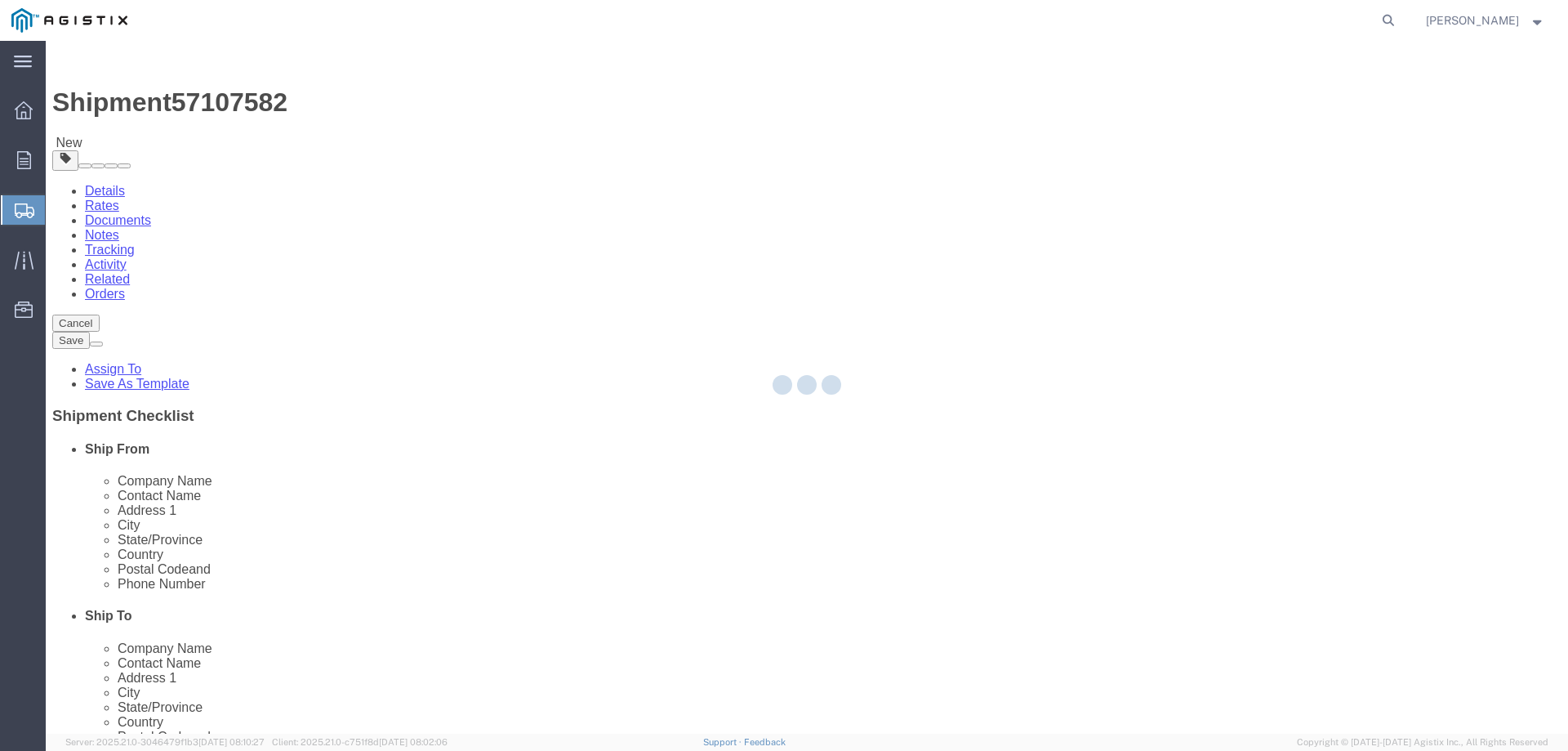
select select "YRPK"
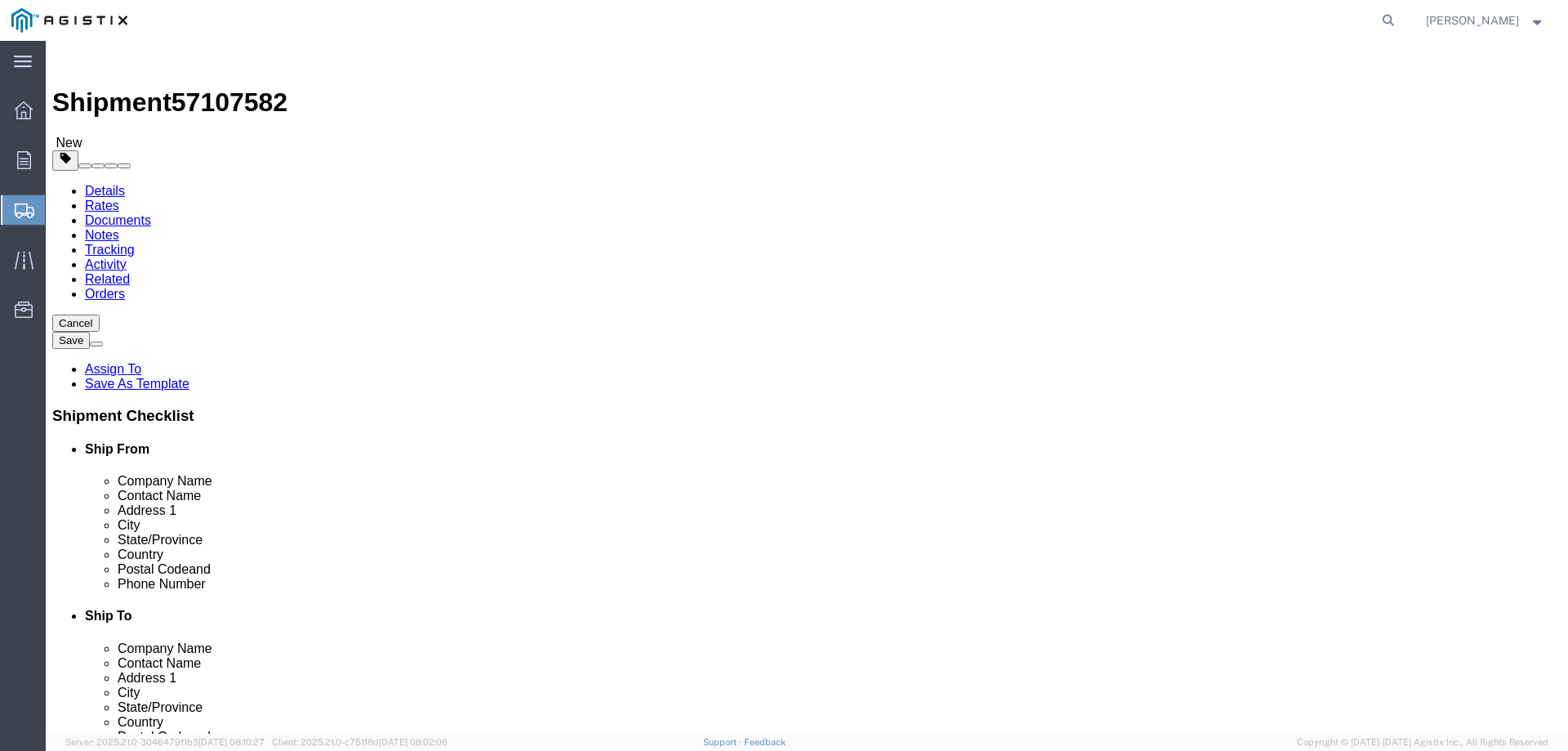
click input "text"
type input "22"
type input "14"
click input "text"
type input "12"
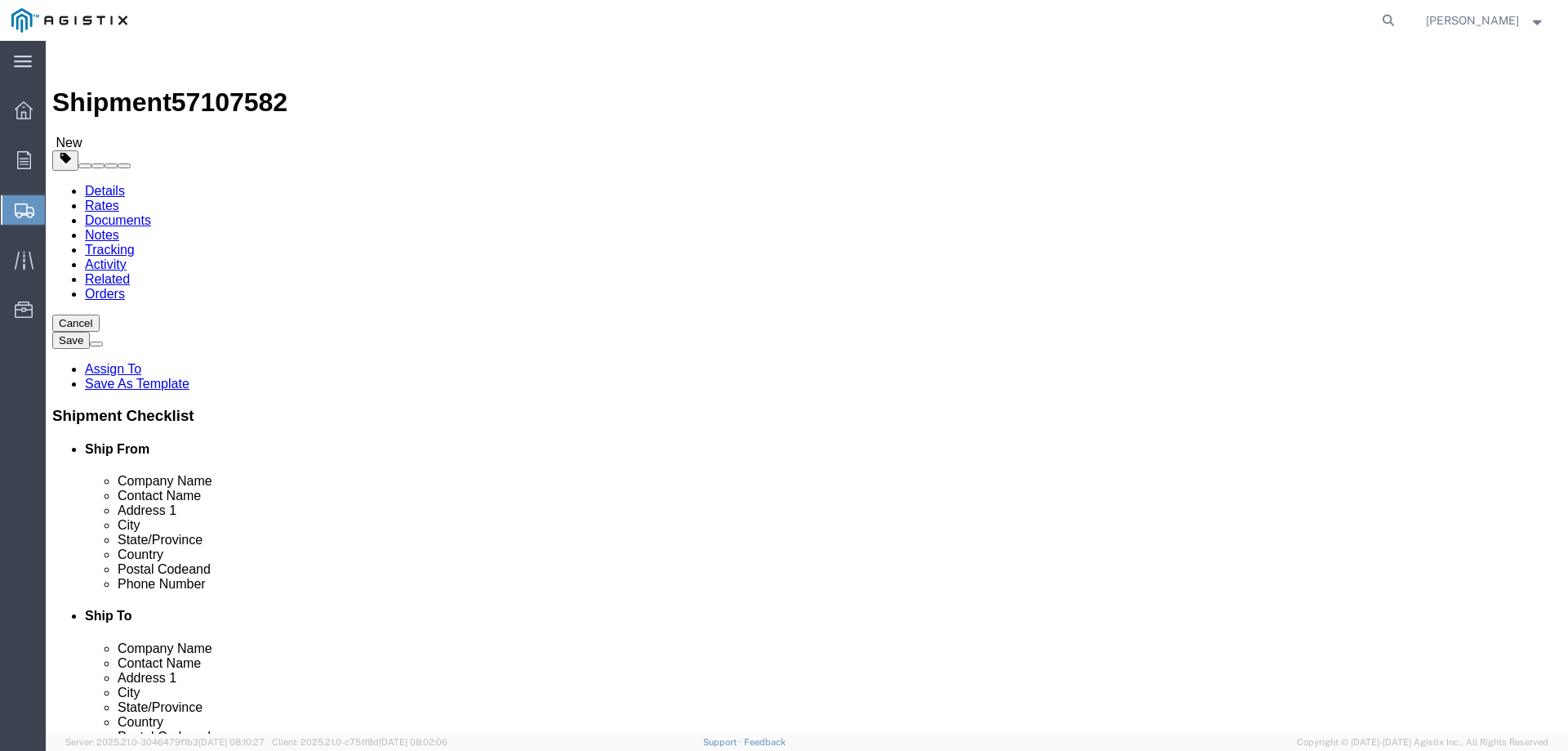
type input "50"
click link "Add Content"
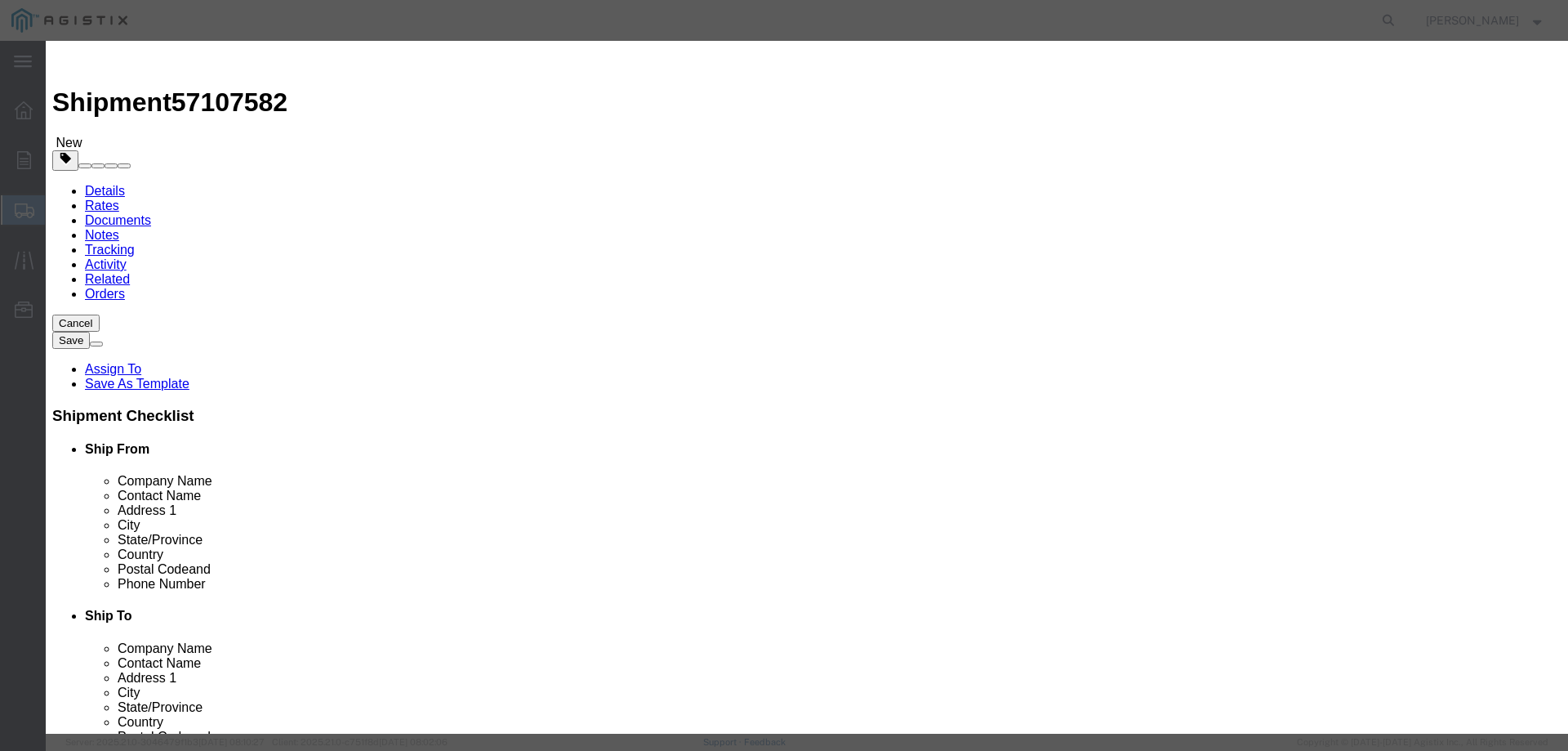
click input "text"
type input "DISCONNECT SWITCH PARTS"
drag, startPoint x: 519, startPoint y: 149, endPoint x: 460, endPoint y: 166, distance: 61.4
click div "Pieces 0 Select Bag Barrels 100Board Feet Bottle Box Blister Pack Carats Can Ca…"
type input "2"
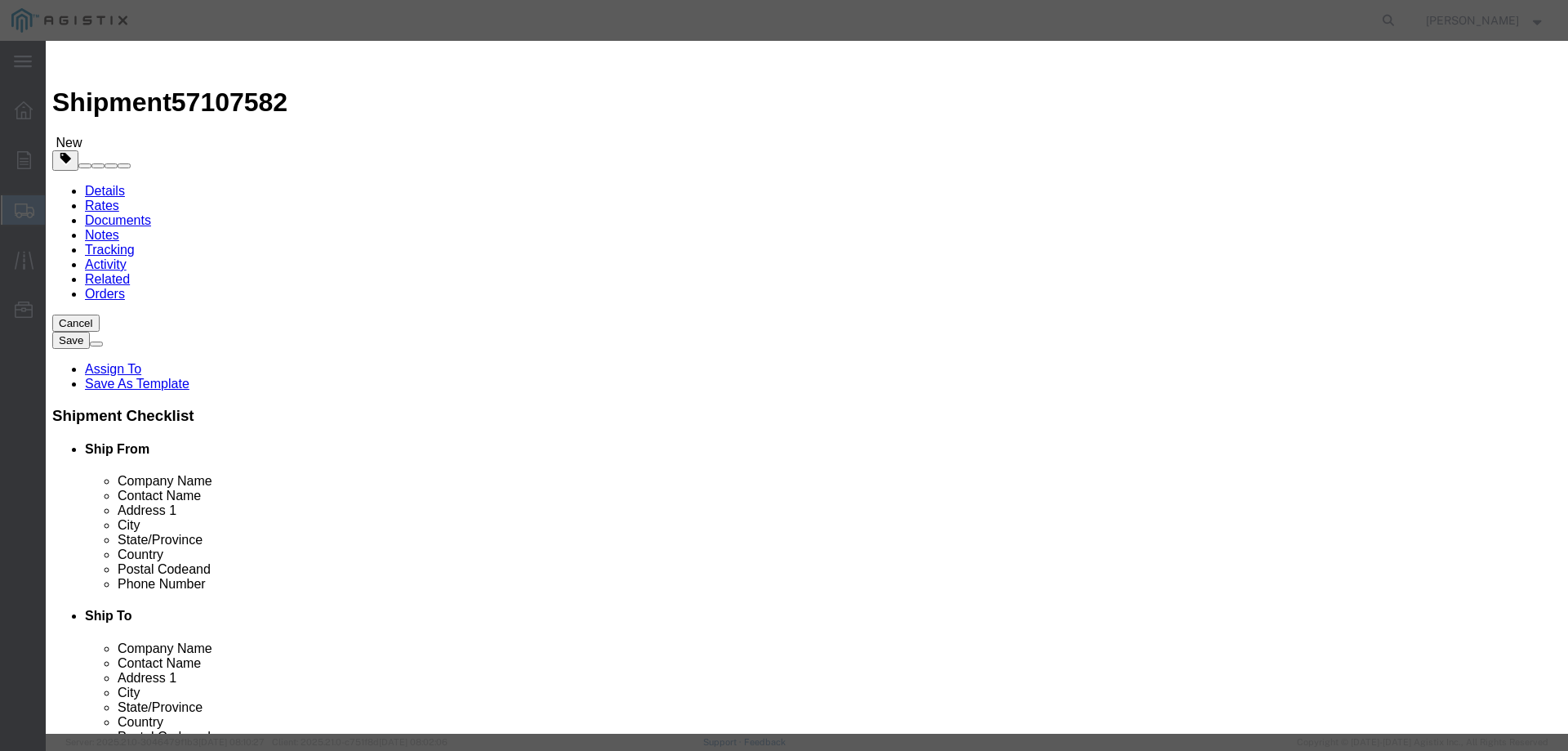
click input "text"
type input "2900.00"
click button "Save & Close"
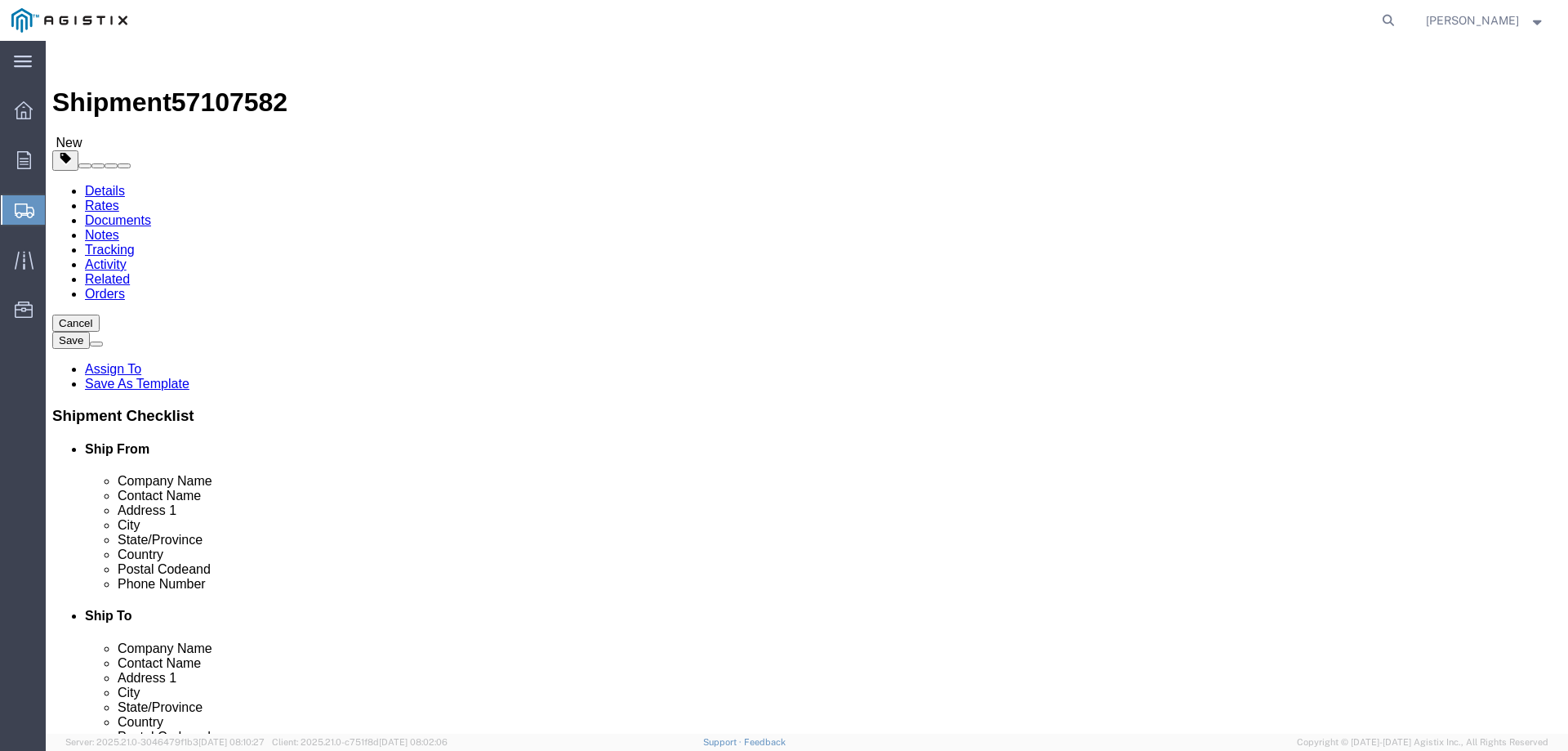
click button "Continue"
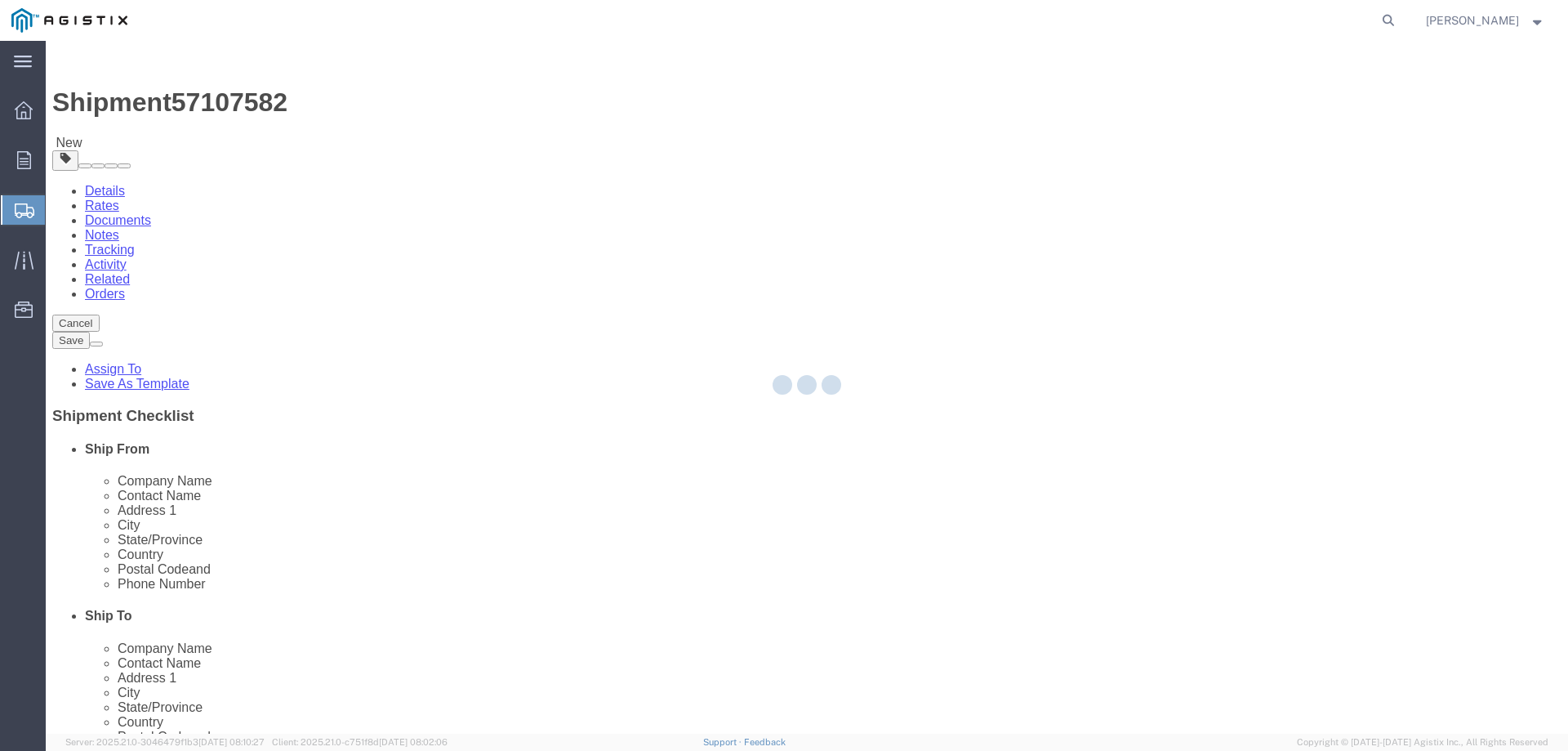
select select
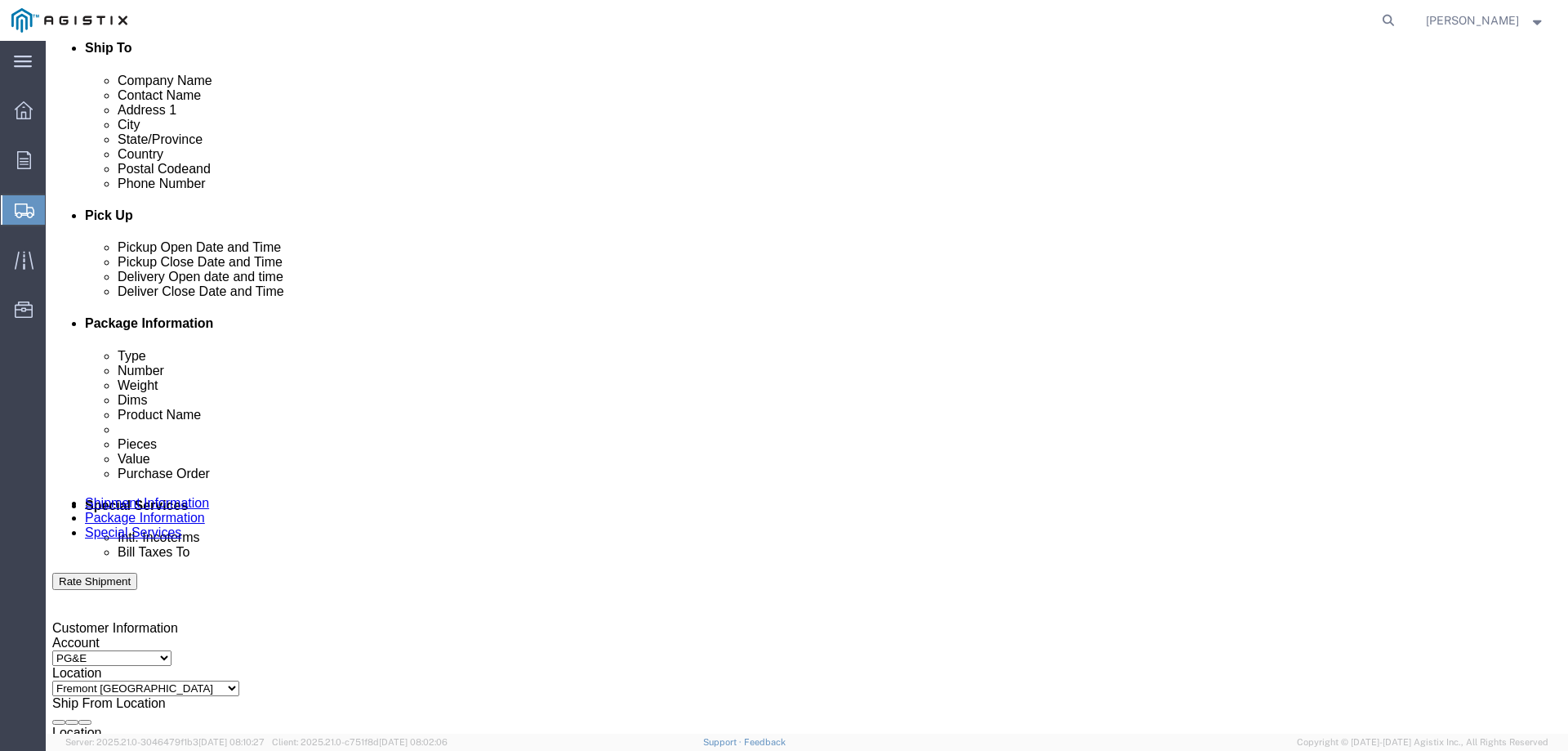
scroll to position [653, 0]
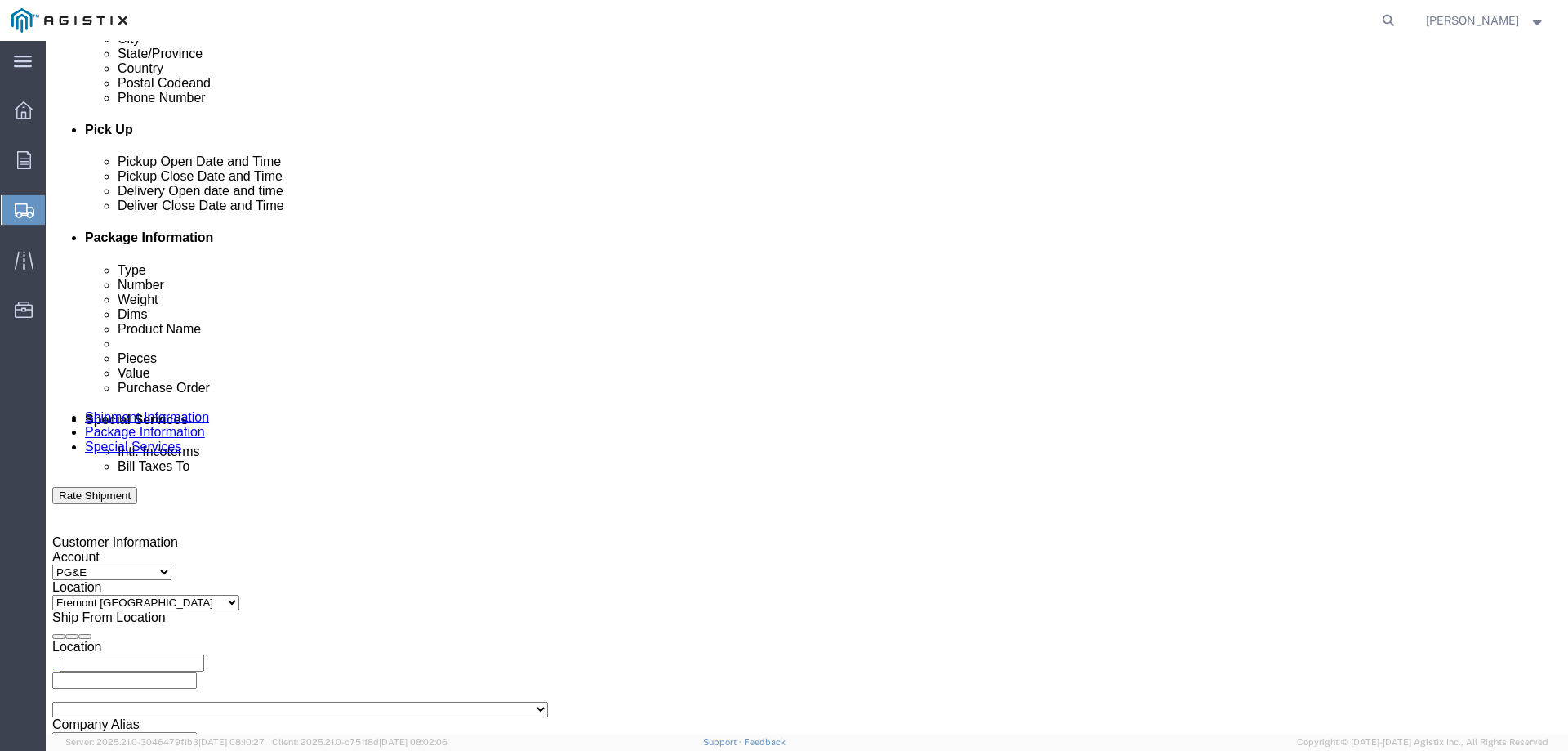
click select "Select Recipient Account Sender/Shipper Third Party Account"
select select "THRD"
click select "Select Recipient Account Sender/Shipper Third Party Account"
select select
click select "Select Afghanistan Åland Islands Albania Algeria American Samoa Andorra Angola …"
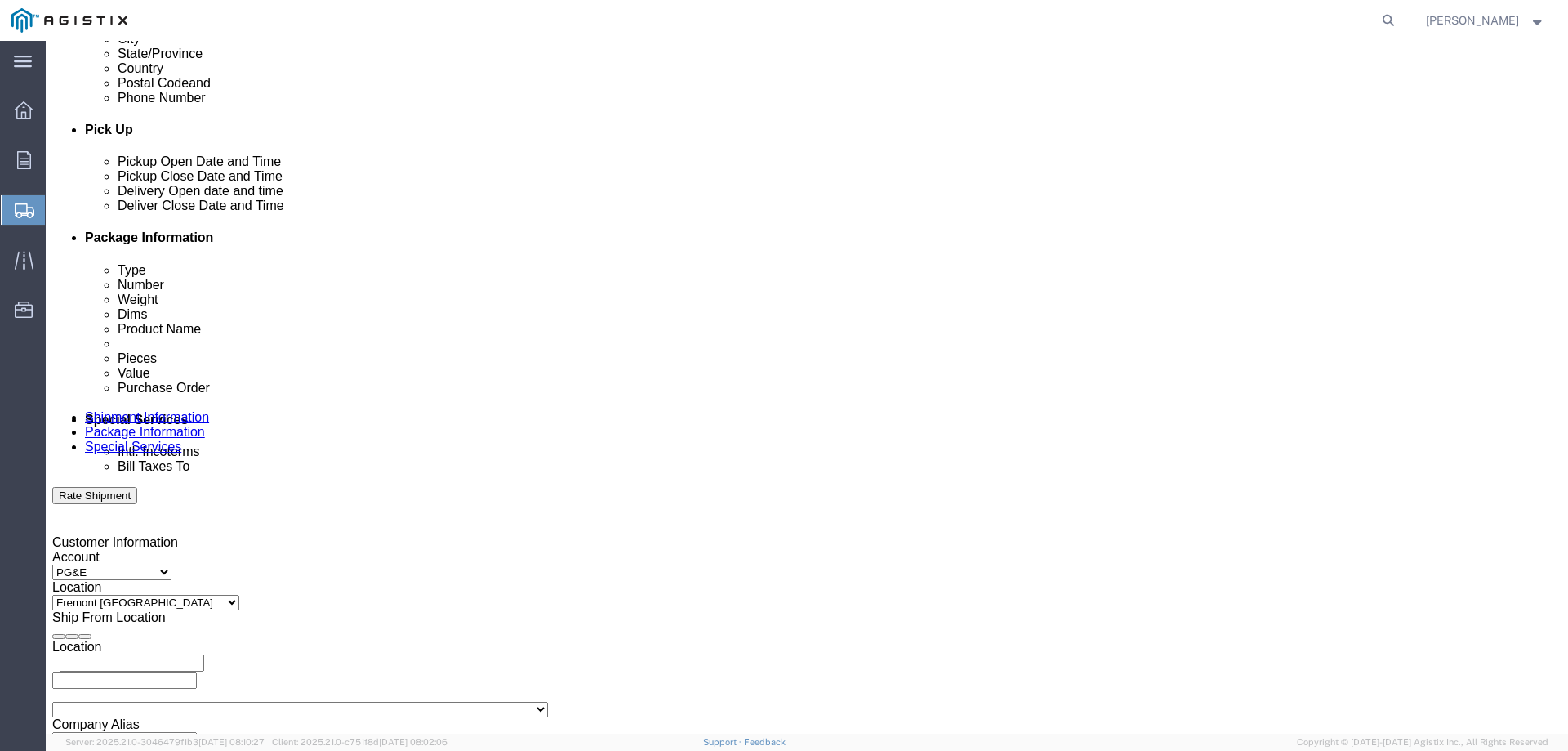
select select "US"
click select "Select Afghanistan Åland Islands Albania Algeria American Samoa Andorra Angola …"
click div "Billing Location Select Select My Profile Location Hampton Reason for Export Se…"
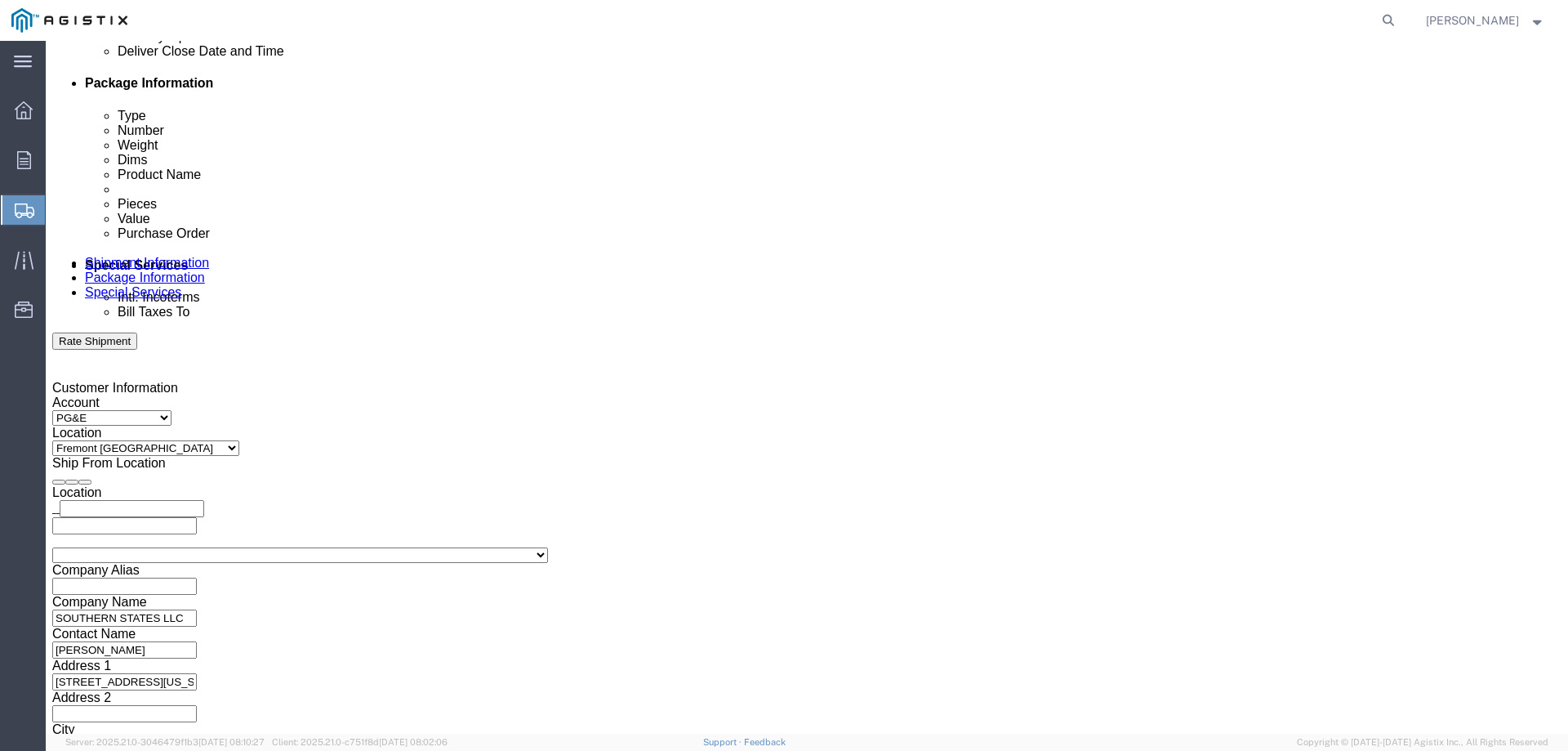
scroll to position [817, 0]
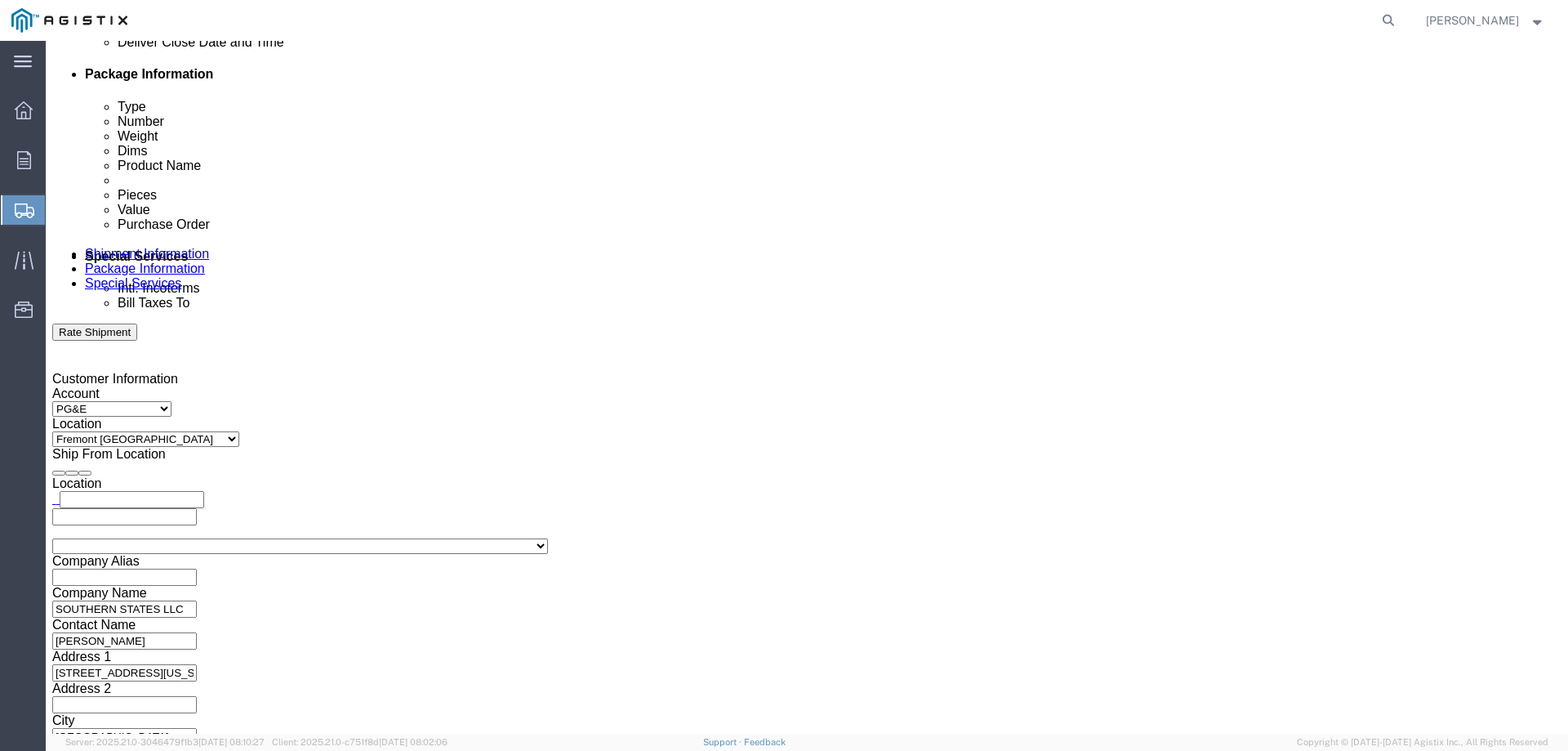
click input "text"
paste input "PACIFIC GAS & ELECTRIC CO"
type input "PACIFIC GAS & ELECTRIC CO"
click input "text"
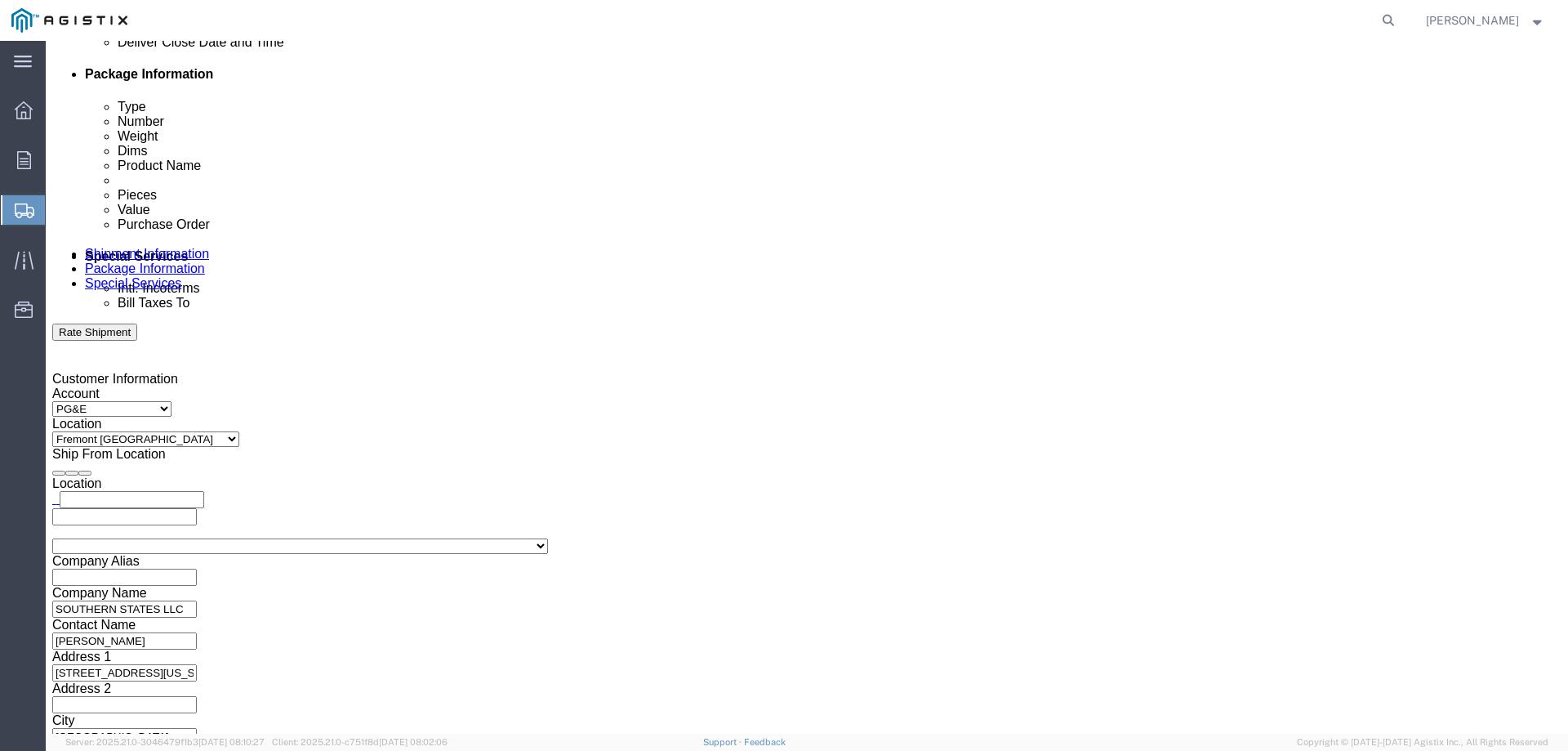
paste input "PO BOX 7760"
type input "PO BOX 7760"
click select "Select Afghanistan Åland Islands Albania Algeria American Samoa Andorra Angola …"
select select "US"
click select "Select Afghanistan Åland Islands Albania Algeria American Samoa Andorra Angola …"
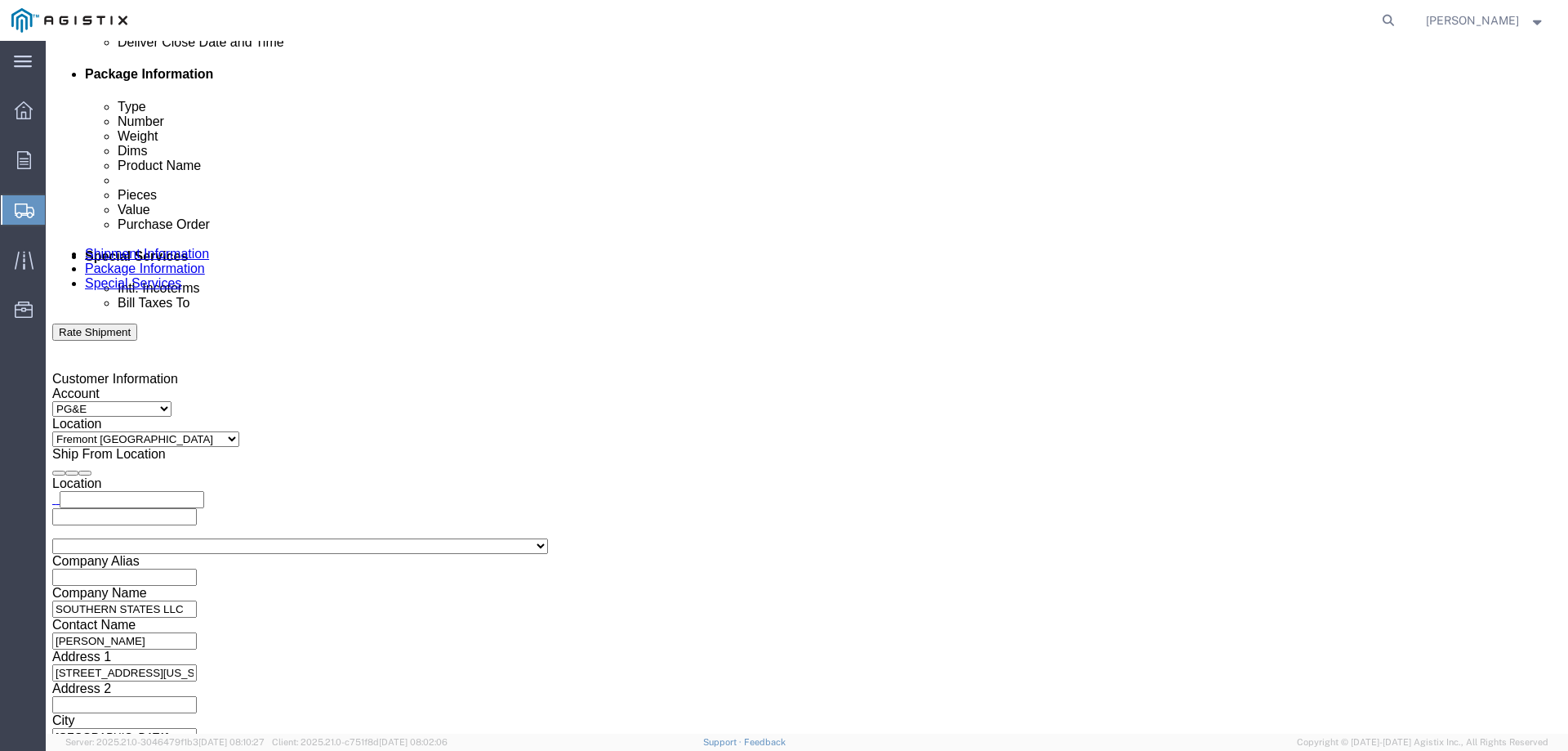
scroll to position [3, 0]
select select "CA"
click input "text"
paste input "David Maxon"
type input "David Maxon"
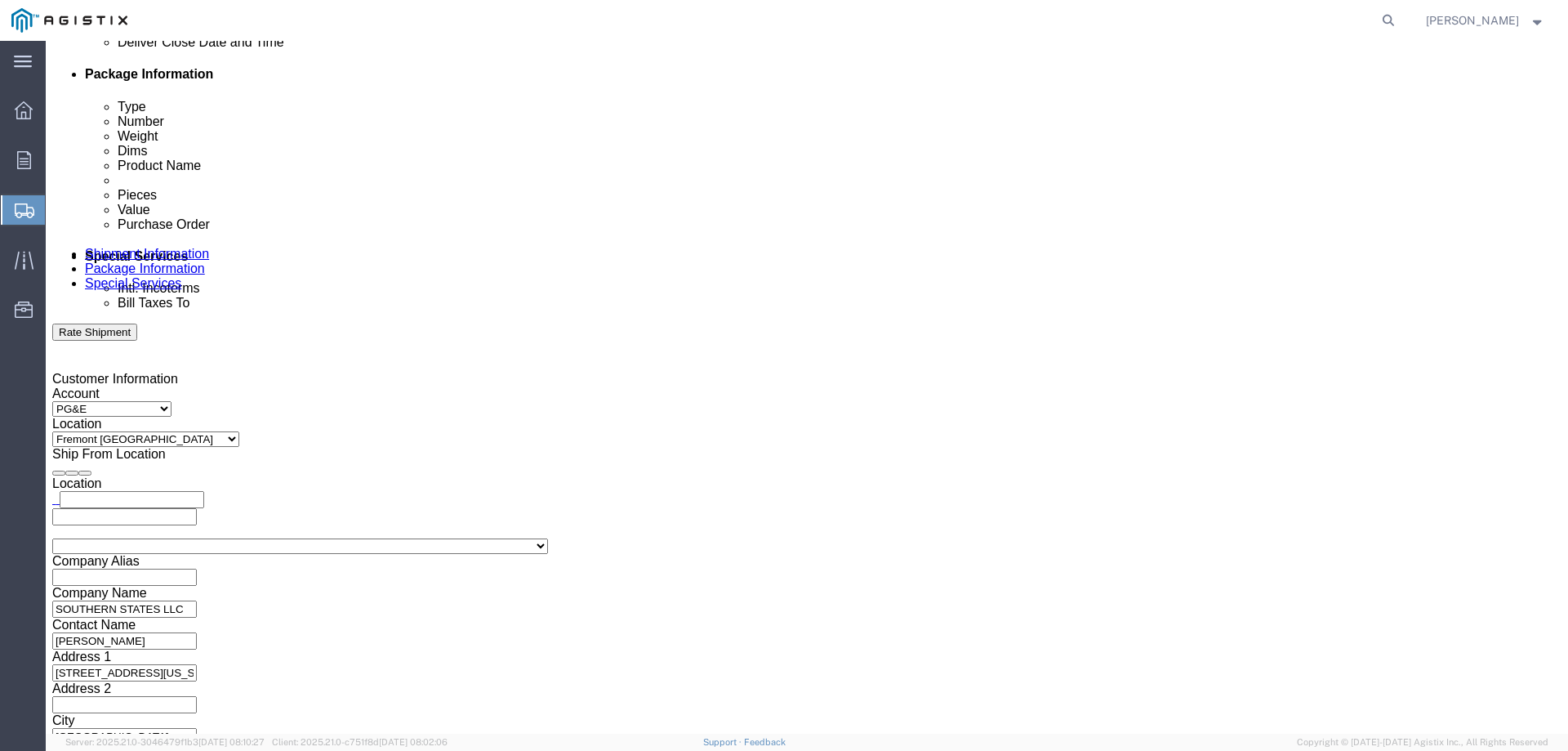
click input "text"
paste input "SAN FRANCISCO"
type input "SAN FRANCISCO"
click input "text"
type input "94120"
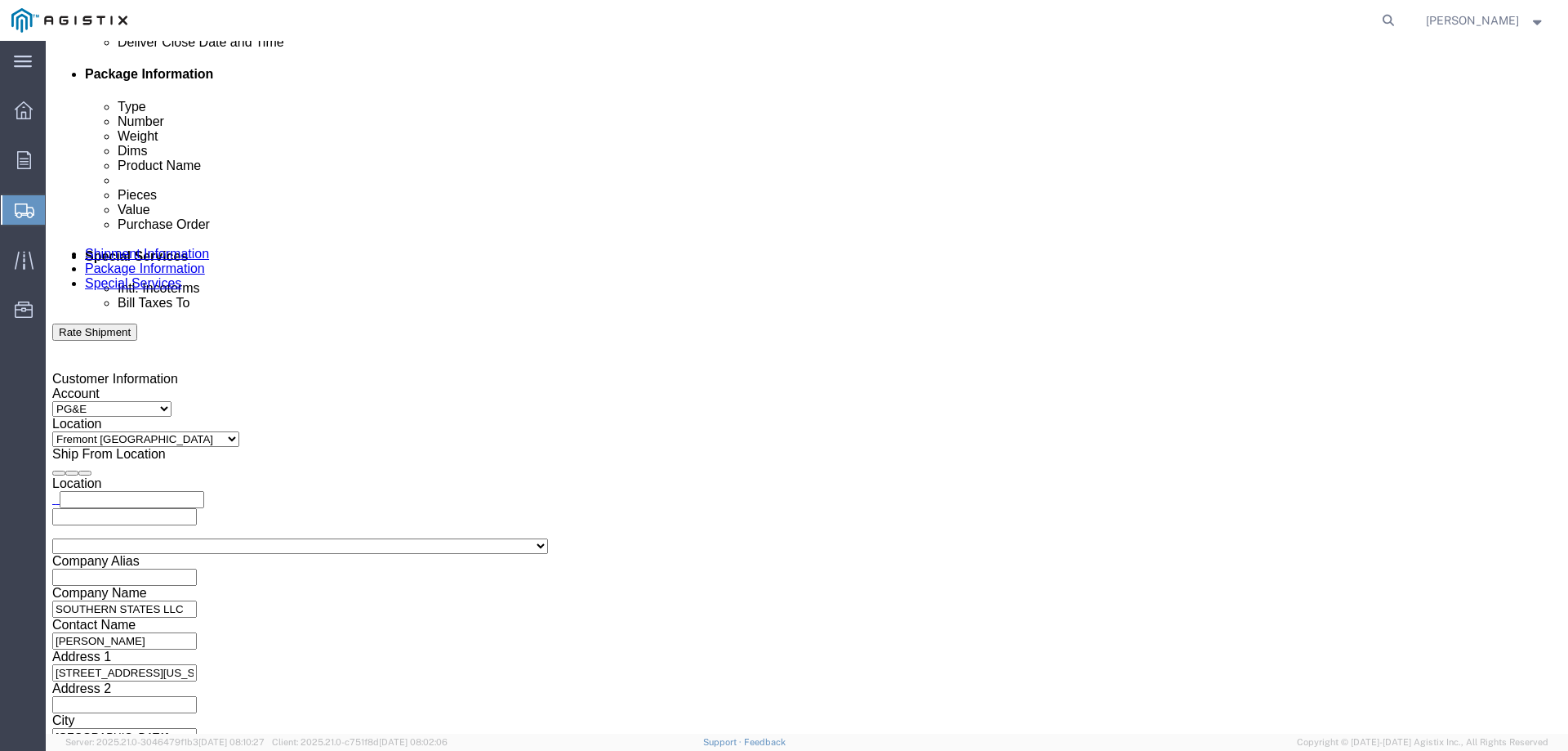
click input "text"
paste input "707-273-2992"
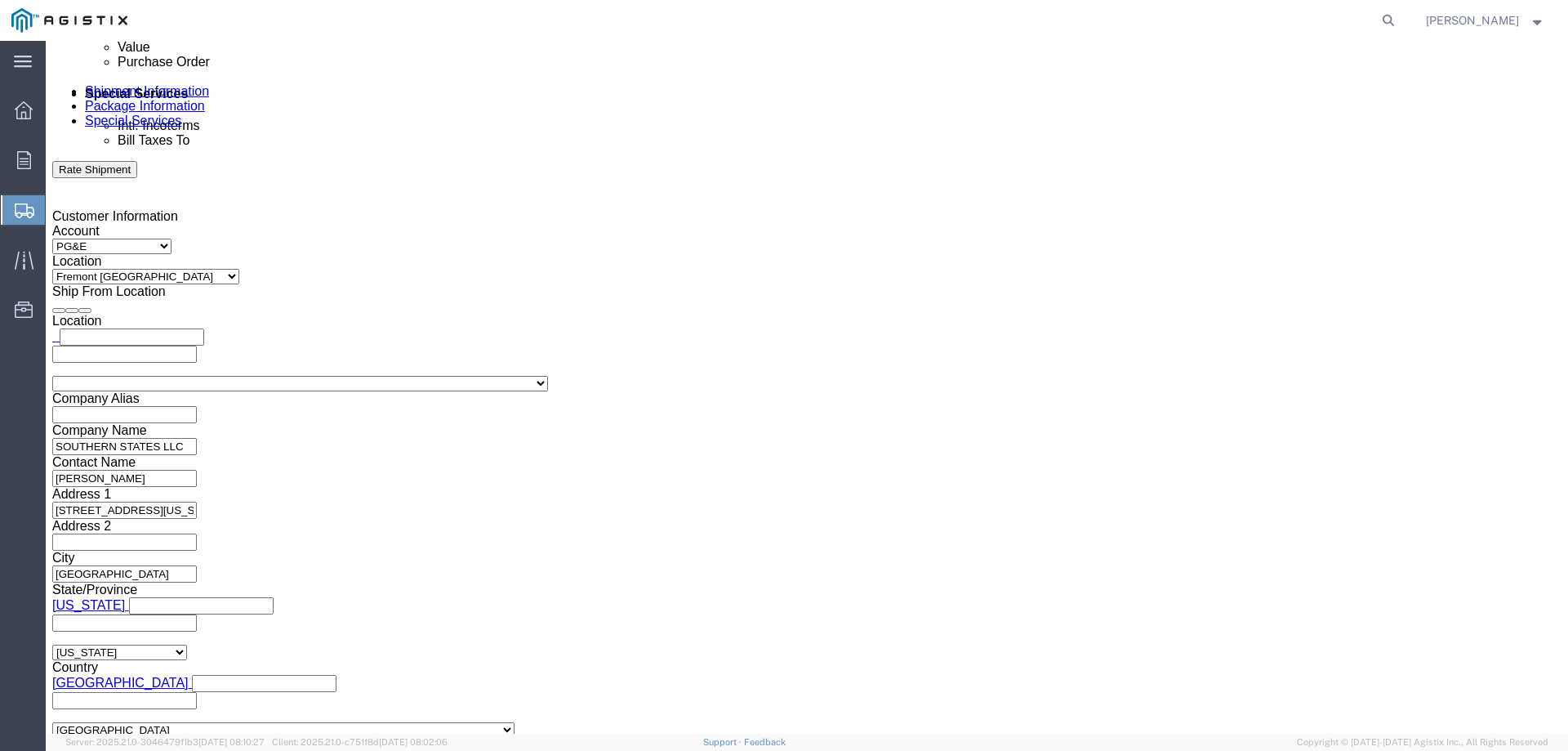
scroll to position [980, 0]
type input "707-273-2992"
click input "text"
type input "S.COLLINS@SOUTHERNSTATESLLC.COM"
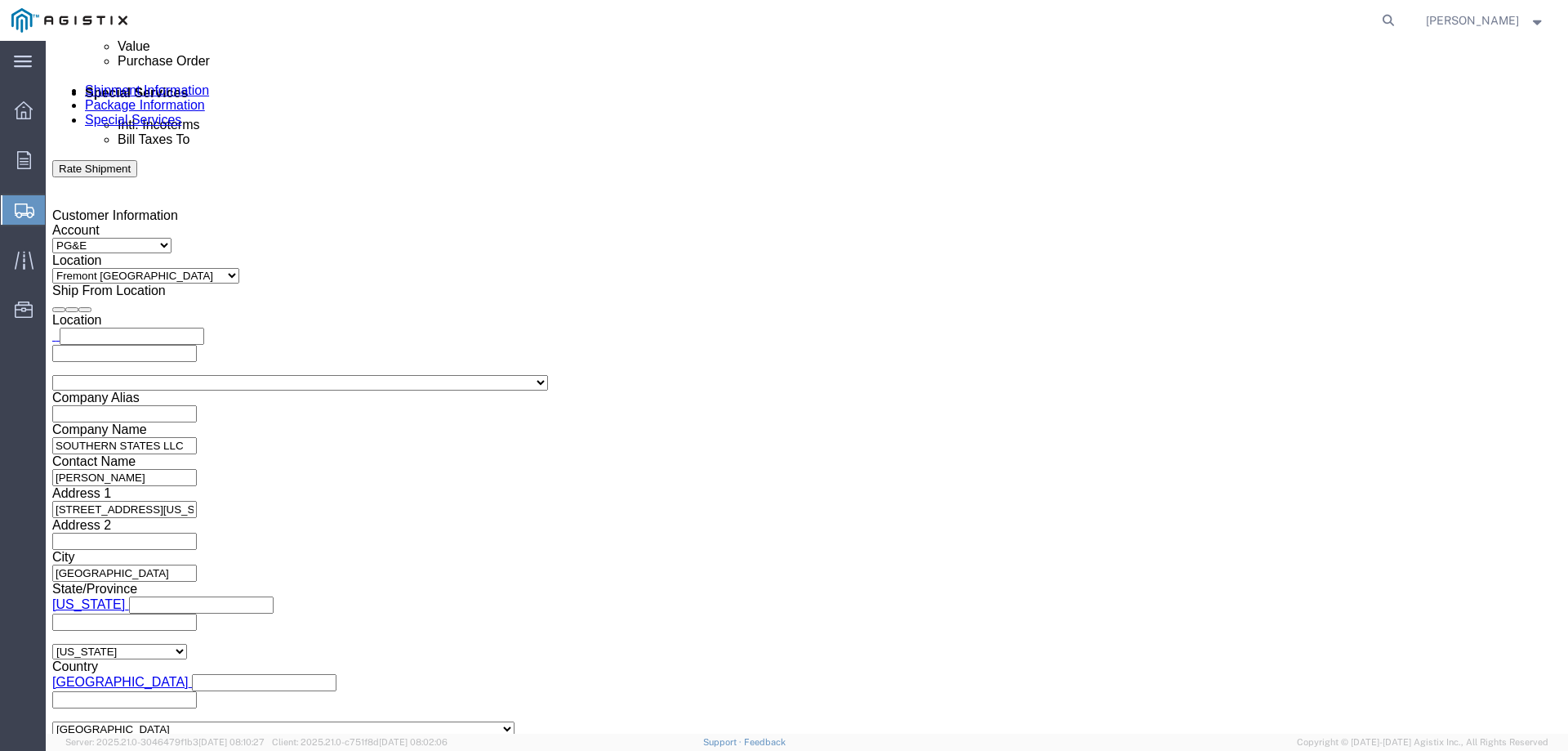
click input "Include shipping documents"
checkbox input "true"
click input "BOL"
checkbox input "true"
click input "Packing List"
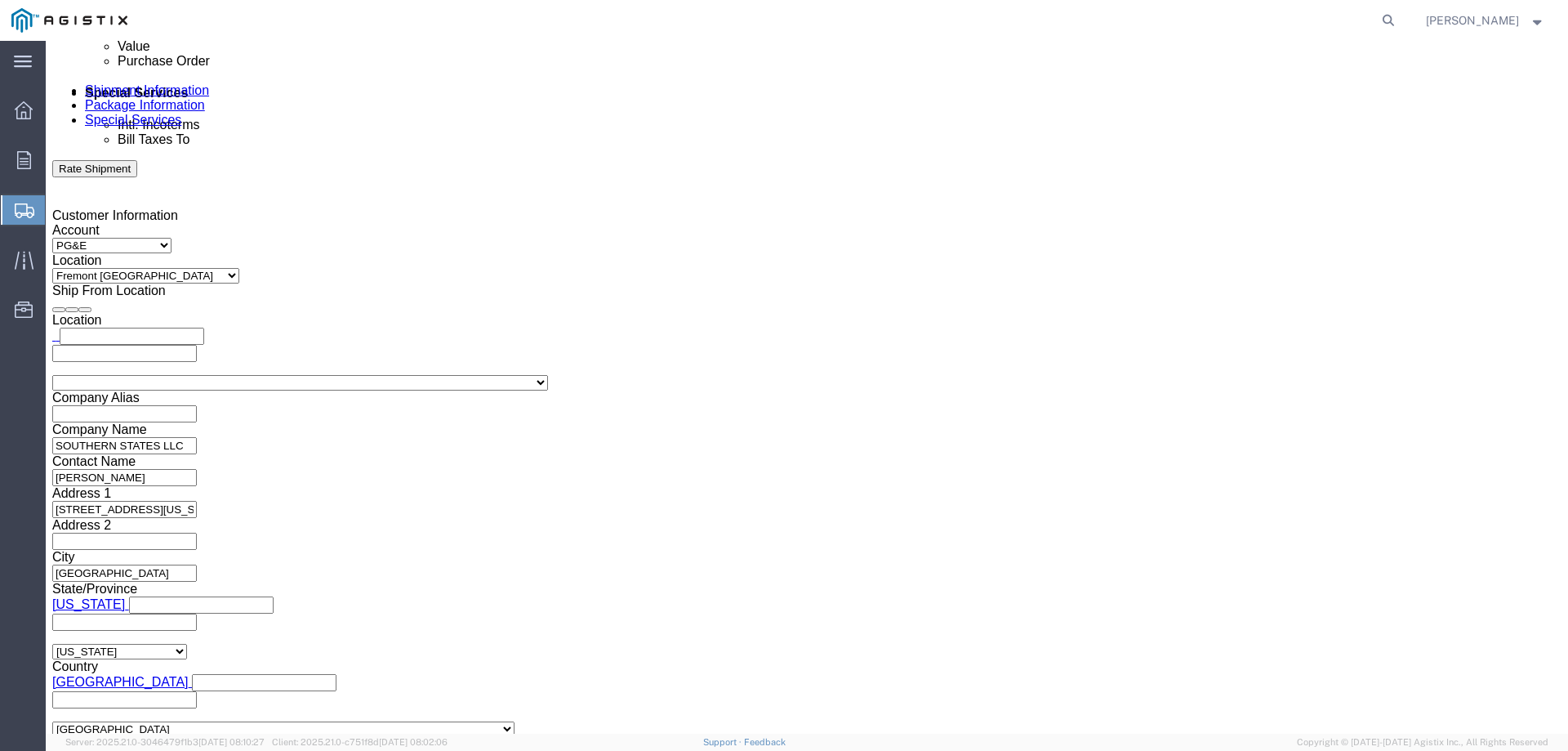
checkbox input "true"
click input "Shipping Label"
checkbox input "true"
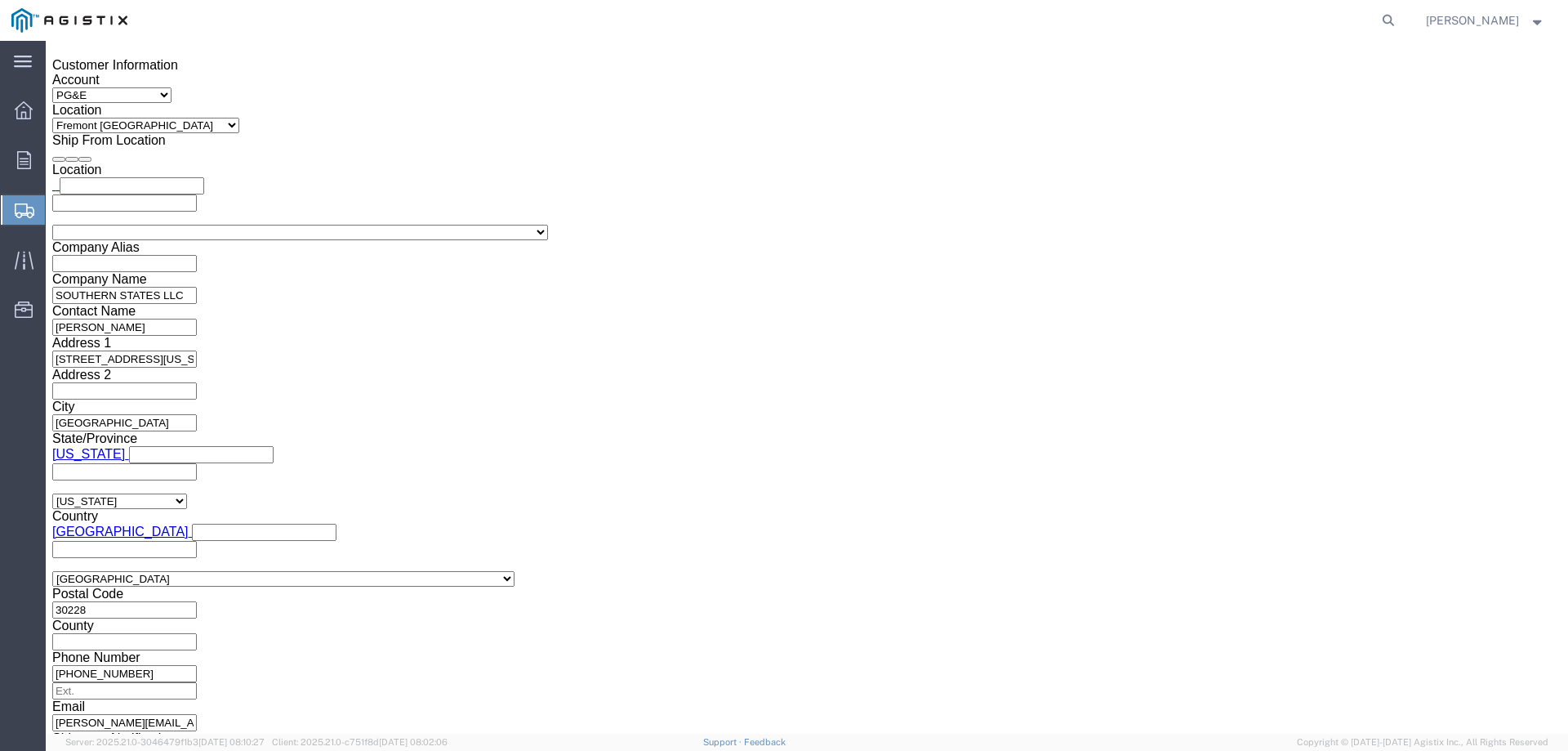
scroll to position [1144, 0]
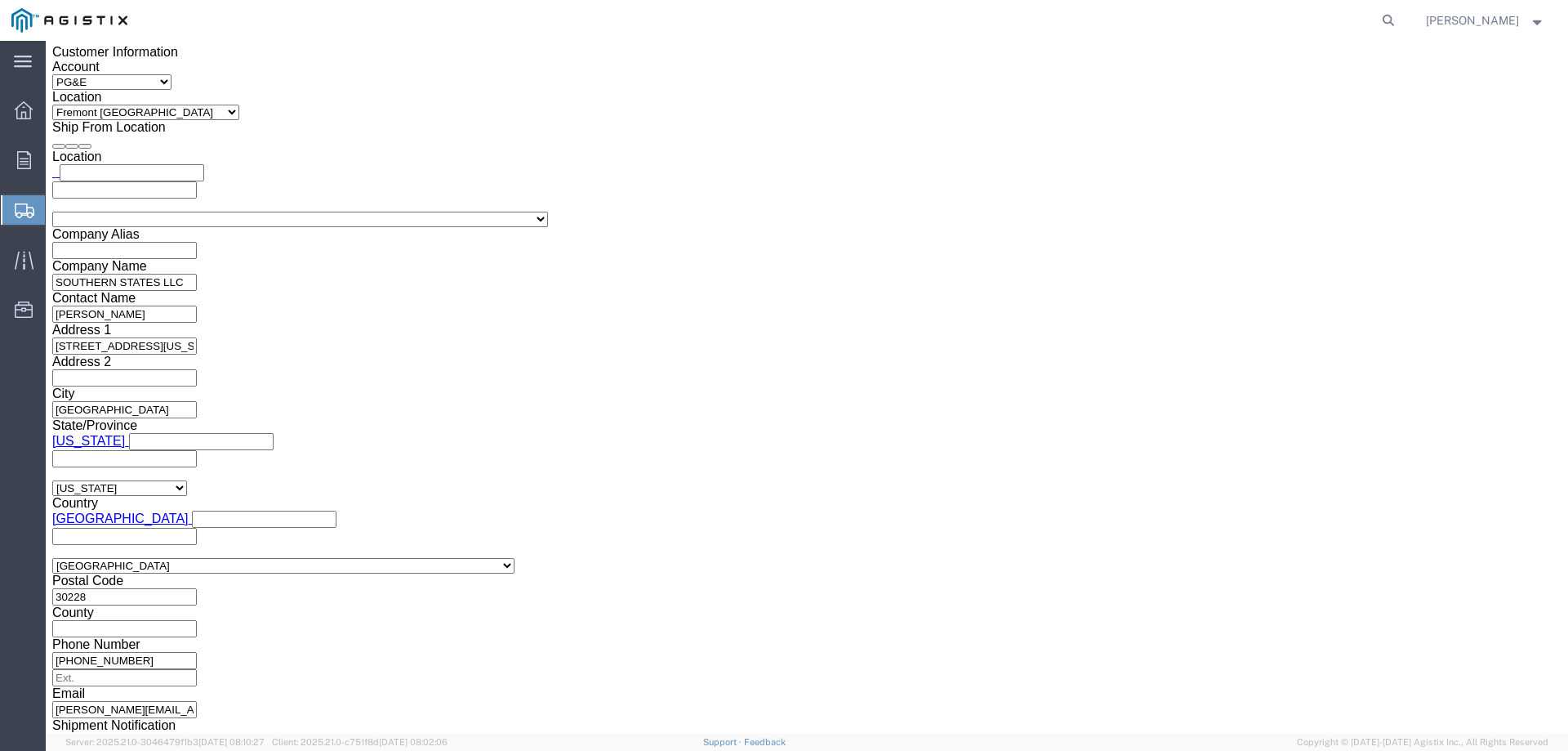
click button "Rate Shipment"
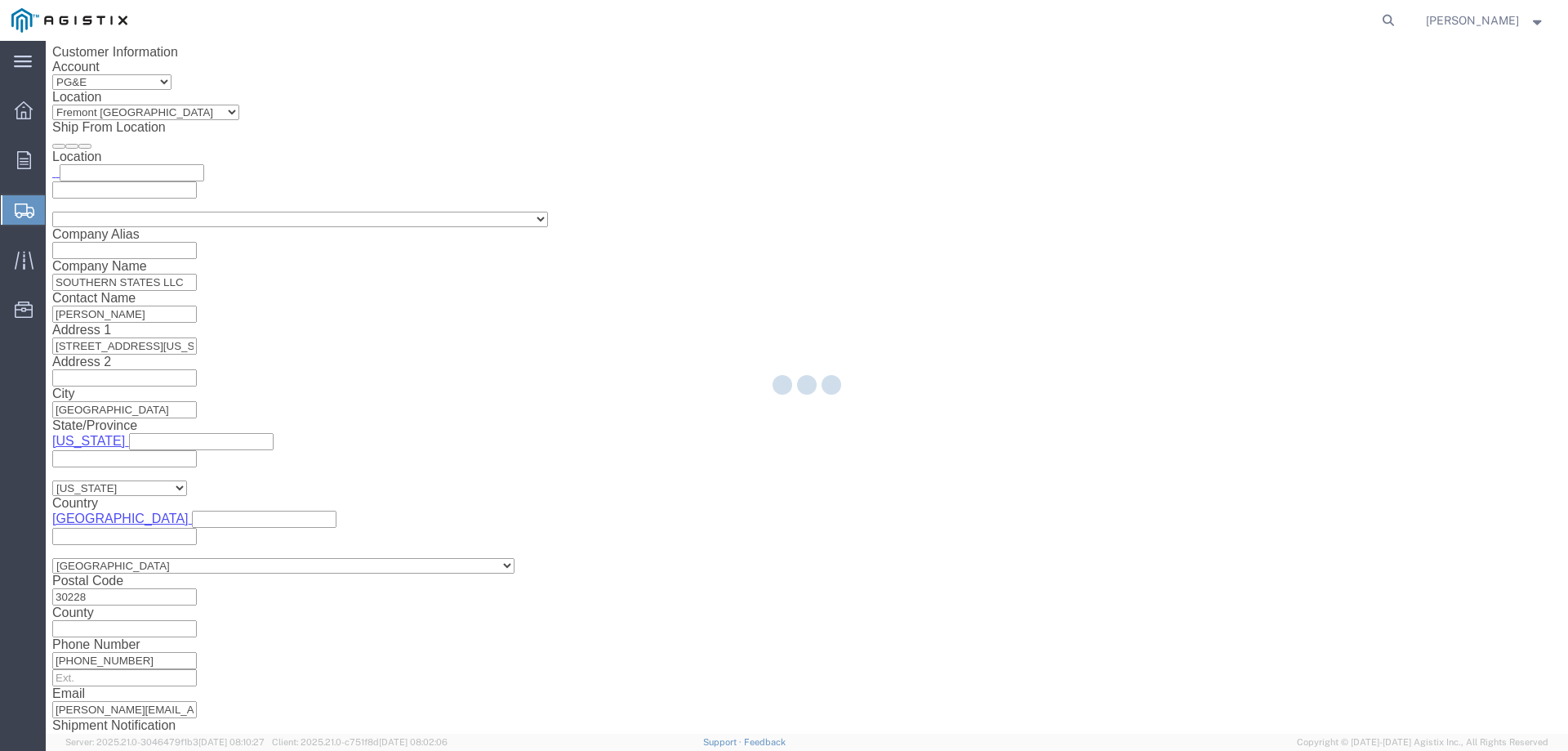
select select
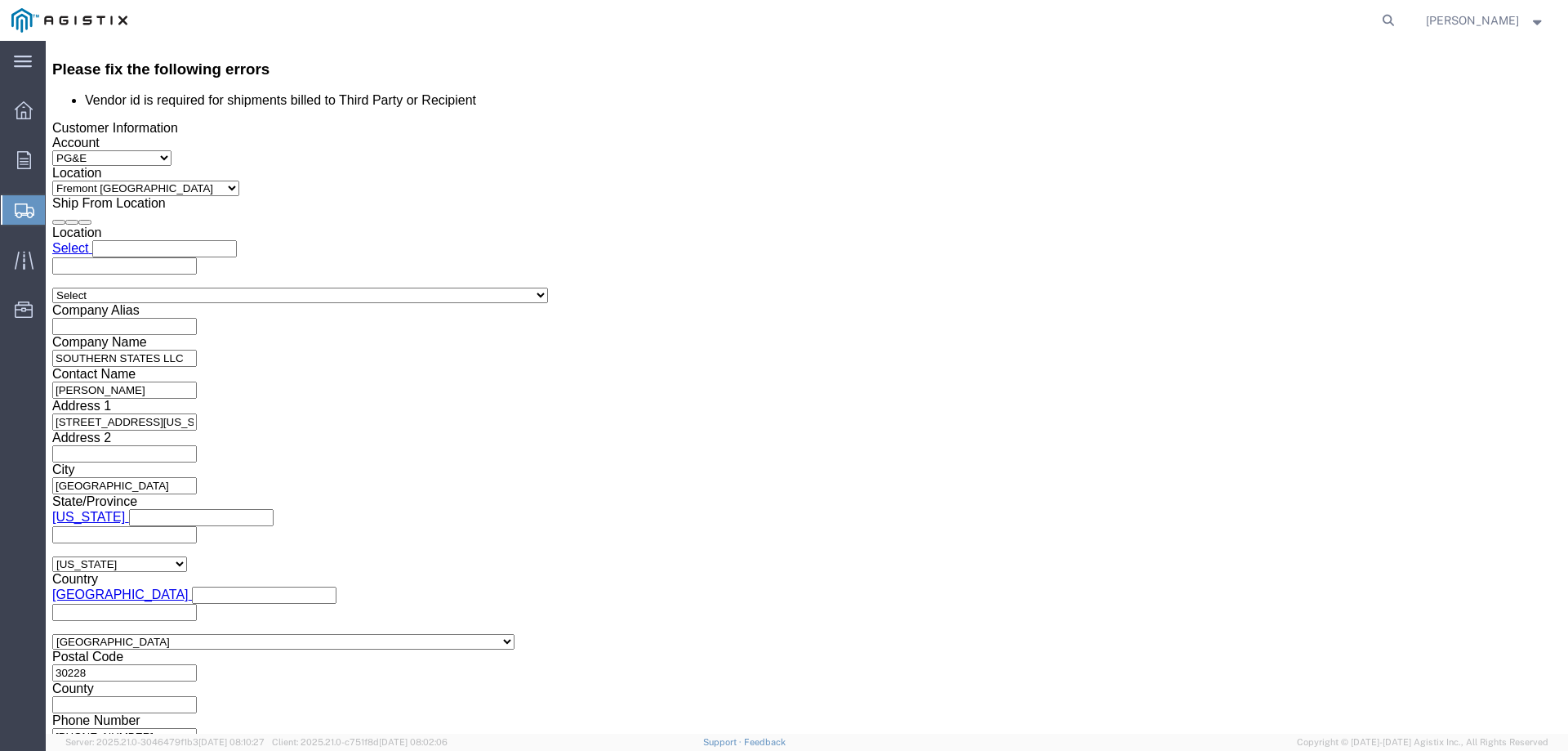
click link "Details"
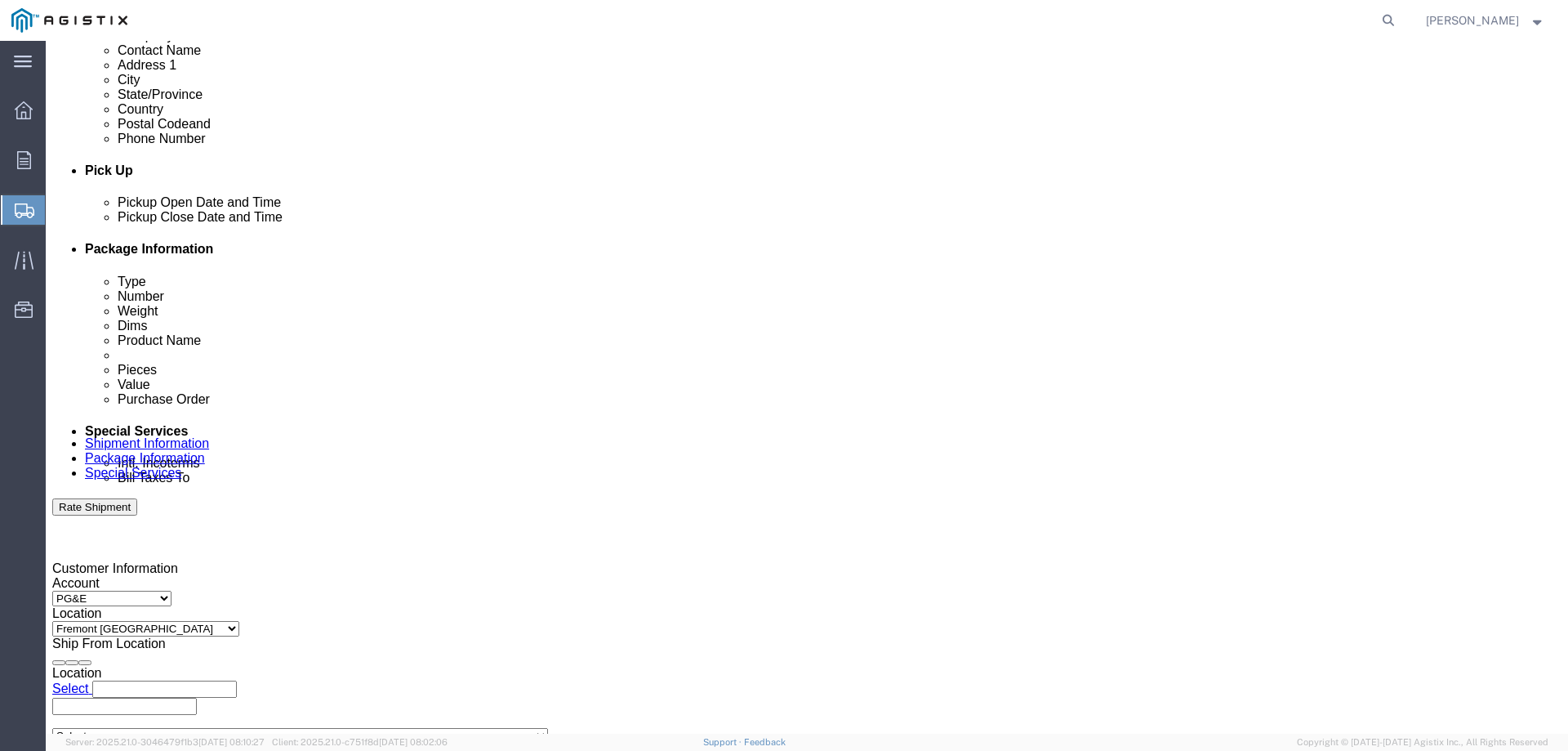
scroll to position [602, 0]
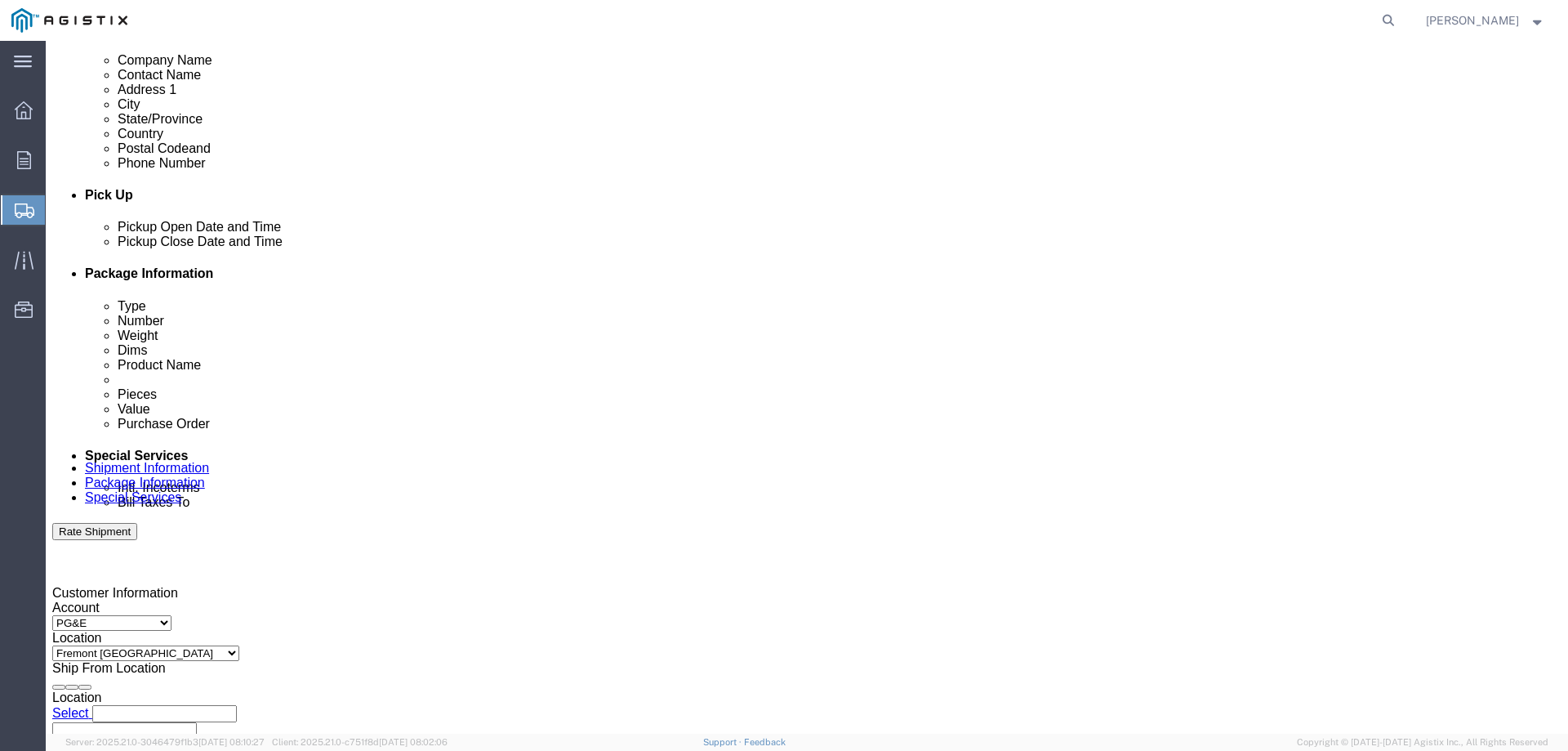
click div "Oct 15 2025 8:00 AM"
click button "Apply"
click div "Oct 16 2025 9:00 AM"
click button "Apply"
click button "Rate Shipment"
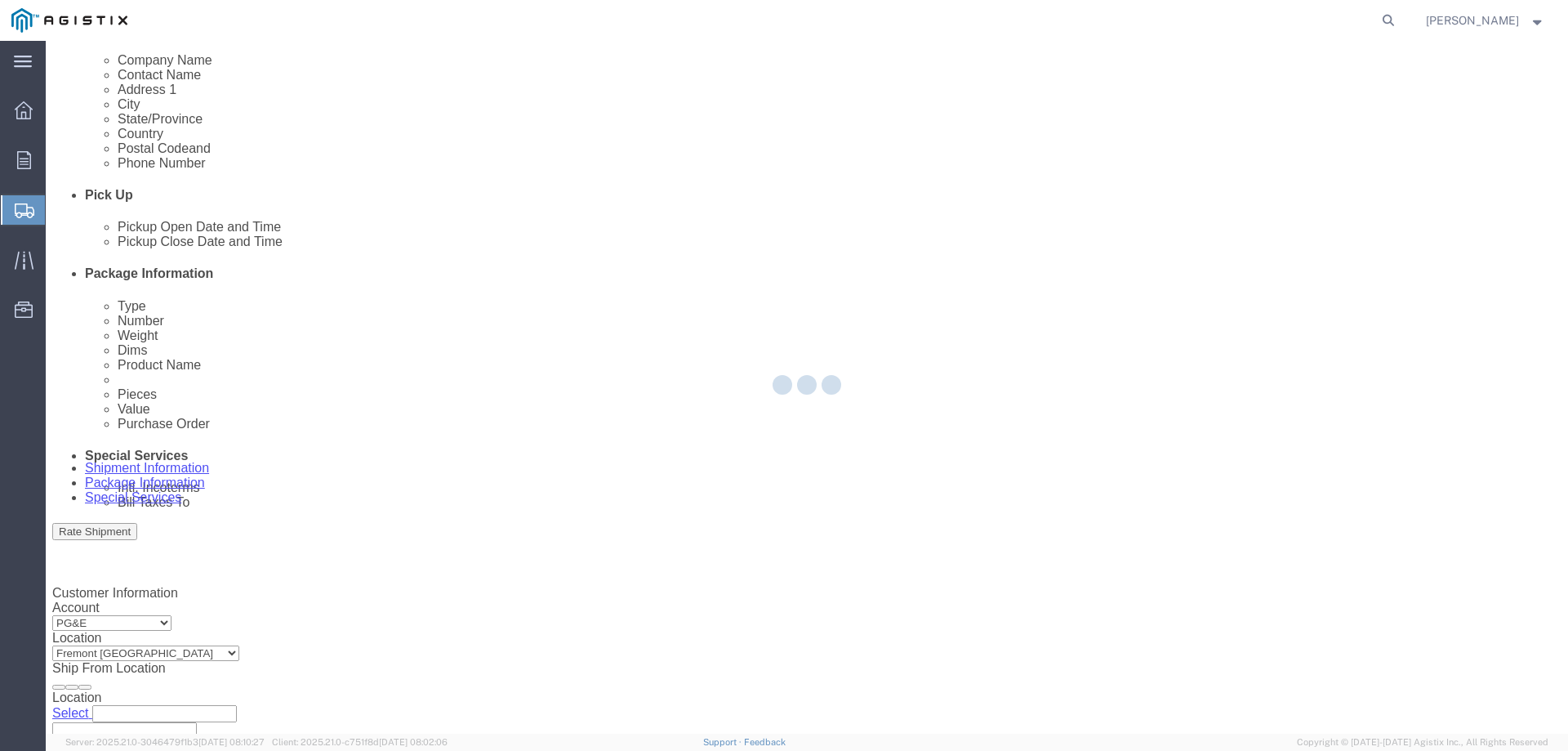
select select
